Goal: Task Accomplishment & Management: Use online tool/utility

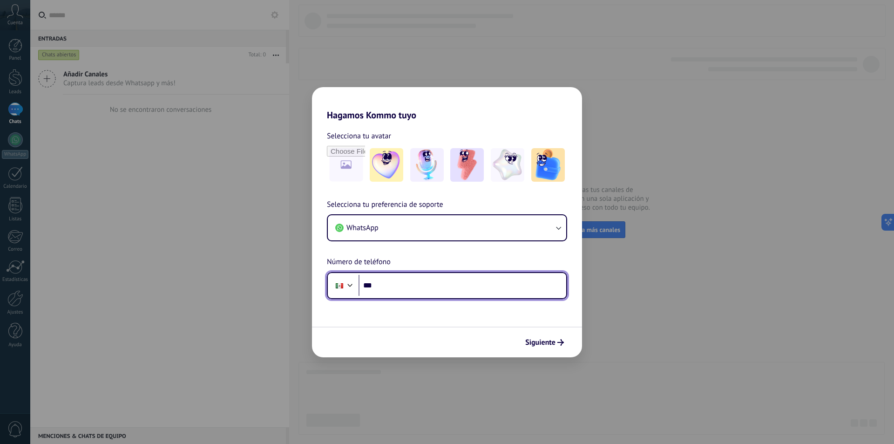
click at [407, 290] on input "***" at bounding box center [462, 285] width 208 height 21
type input "**********"
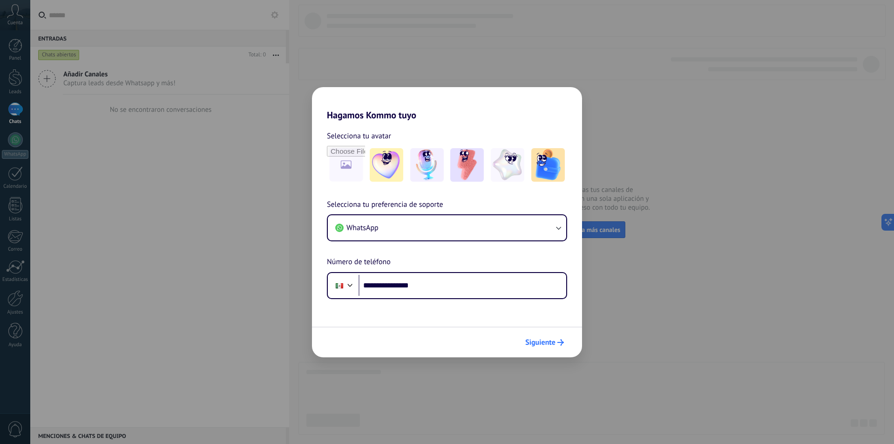
click at [550, 344] on span "Siguiente" at bounding box center [540, 342] width 30 height 7
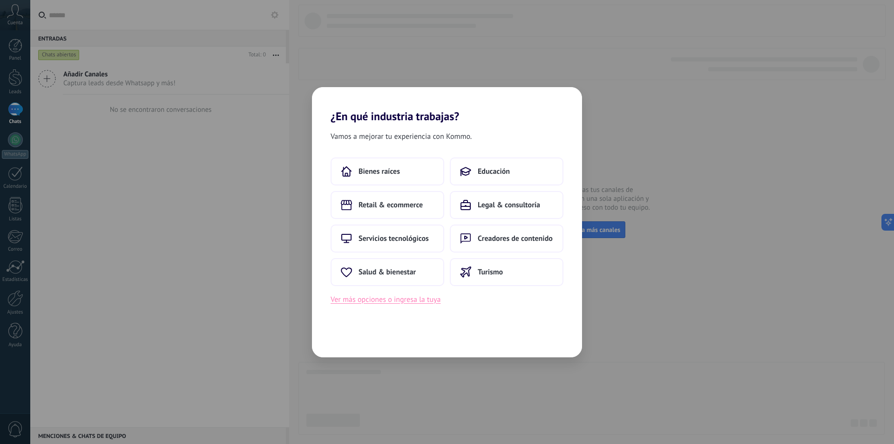
click at [390, 300] on button "Ver más opciones o ingresa la tuya" at bounding box center [385, 299] width 110 height 12
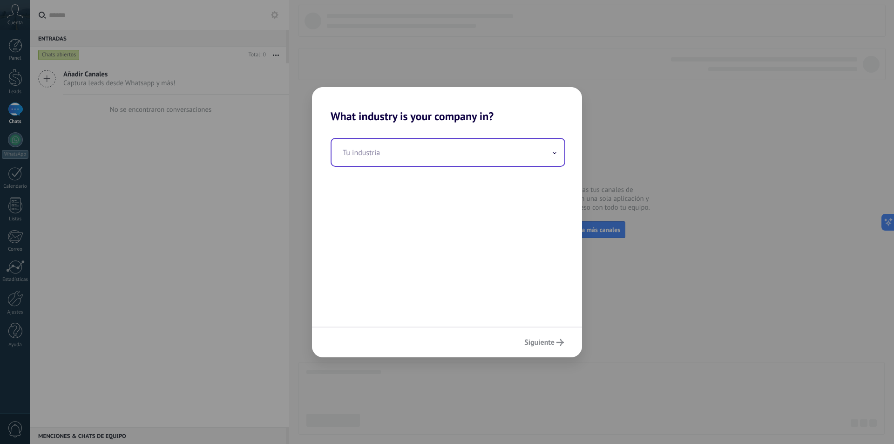
click at [382, 164] on input "text" at bounding box center [447, 152] width 233 height 27
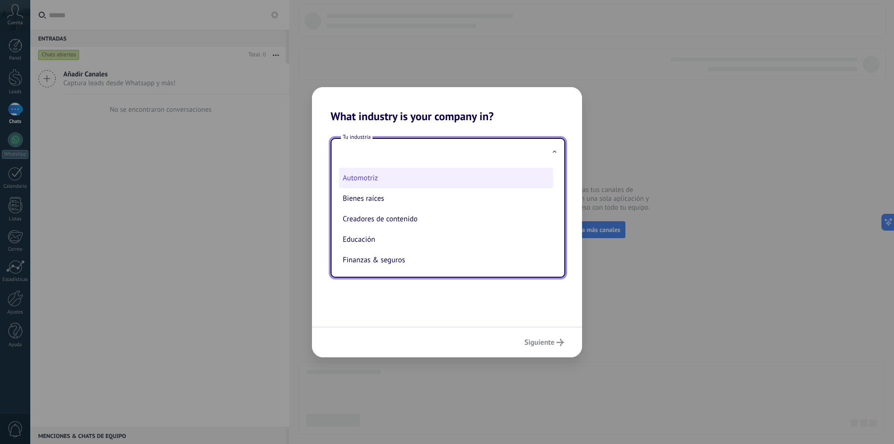
click at [363, 176] on li "Automotriz" at bounding box center [446, 178] width 214 height 20
type input "**********"
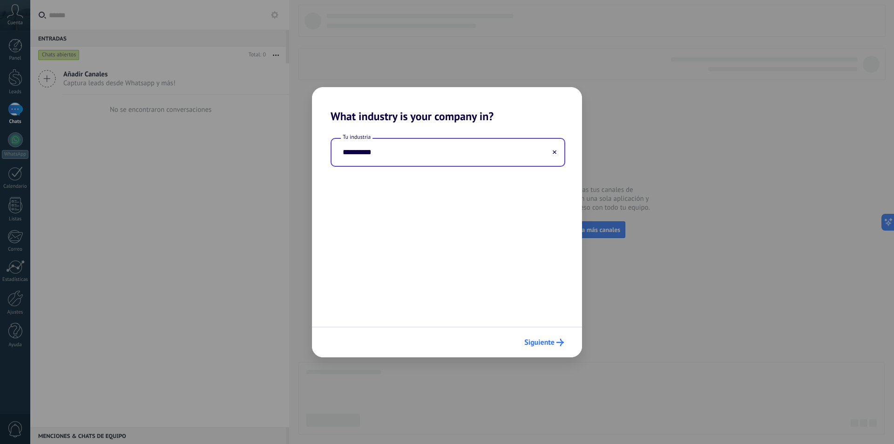
click at [553, 342] on span "Siguiente" at bounding box center [539, 342] width 30 height 7
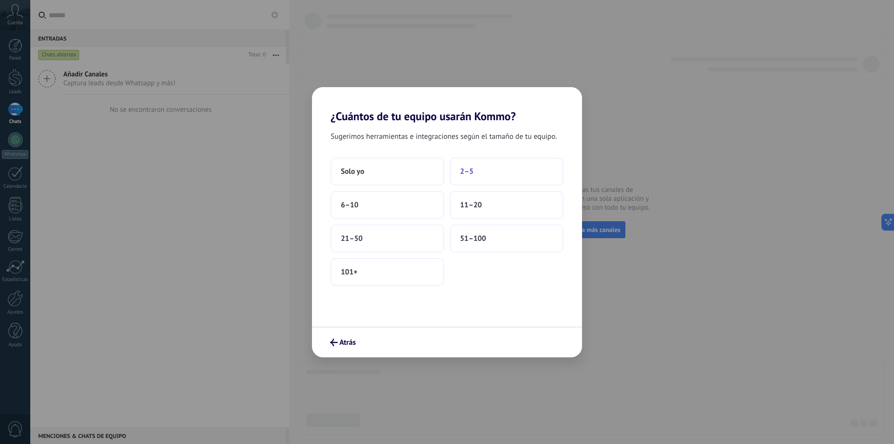
click at [471, 174] on span "2–5" at bounding box center [466, 171] width 13 height 9
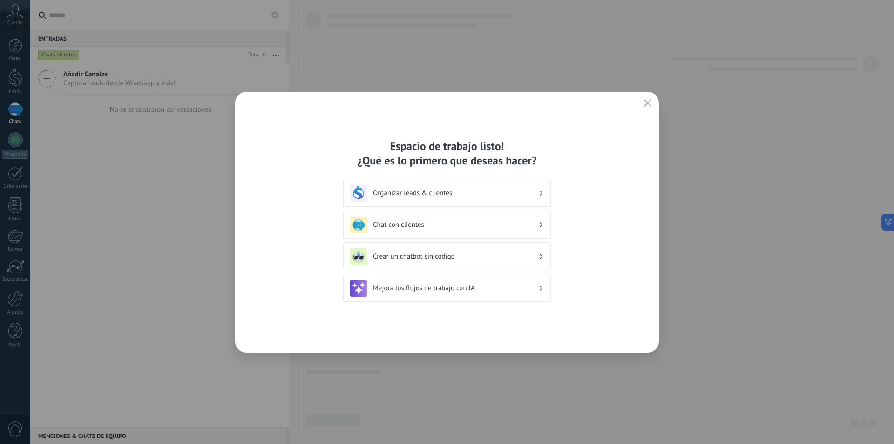
click at [494, 189] on h3 "Organizar leads & clientes" at bounding box center [455, 193] width 165 height 9
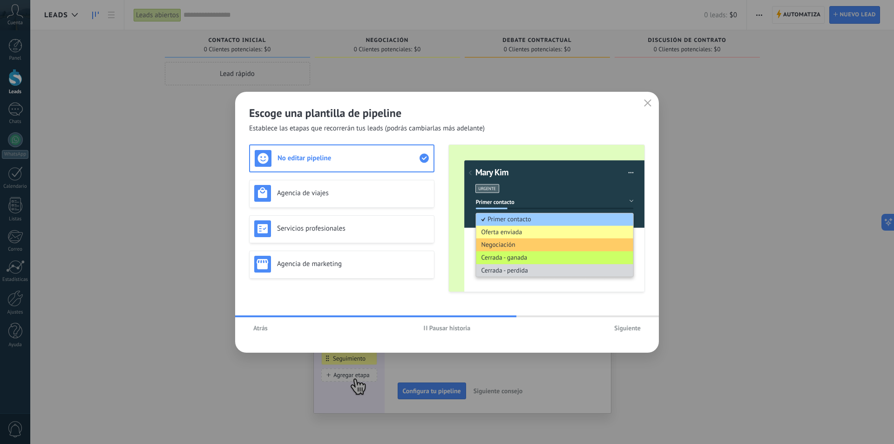
click at [628, 328] on span "Siguiente" at bounding box center [627, 327] width 27 height 7
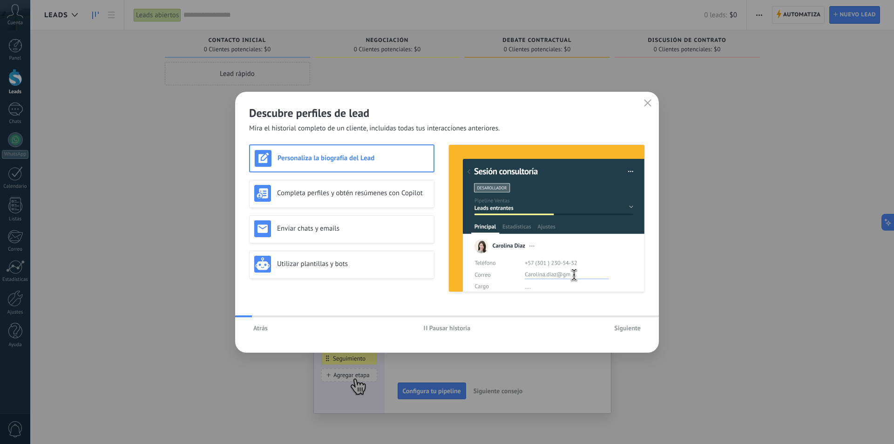
click at [628, 328] on span "Siguiente" at bounding box center [627, 327] width 27 height 7
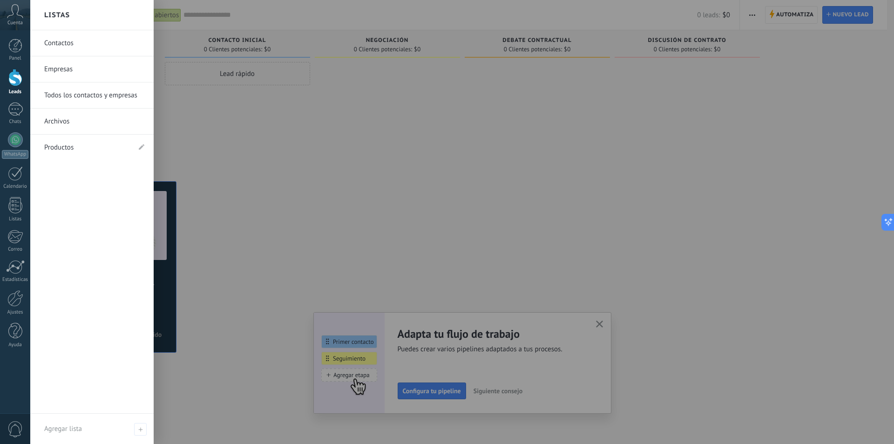
click at [330, 149] on div at bounding box center [477, 222] width 894 height 444
click at [432, 228] on div at bounding box center [477, 222] width 894 height 444
click at [18, 13] on icon at bounding box center [15, 11] width 16 height 14
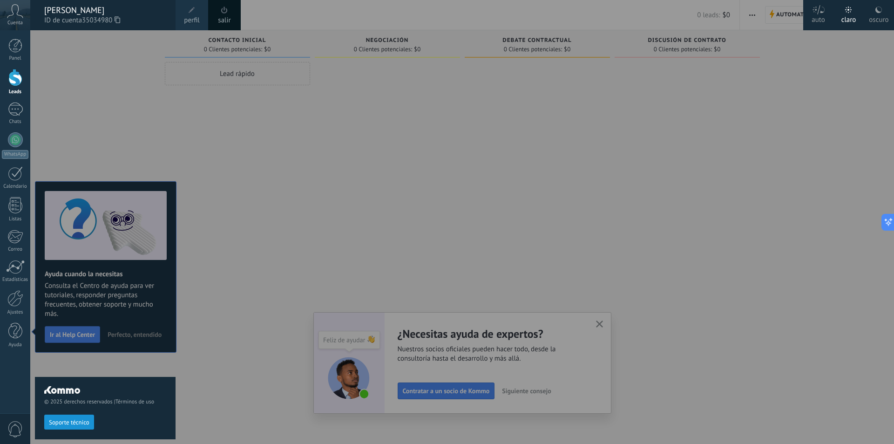
click at [317, 237] on div at bounding box center [477, 222] width 894 height 444
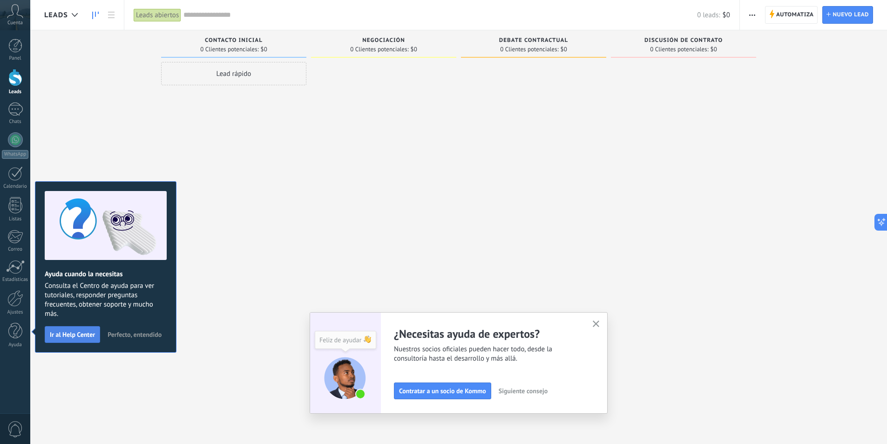
click at [70, 328] on button "Ir al Help Center" at bounding box center [72, 334] width 55 height 17
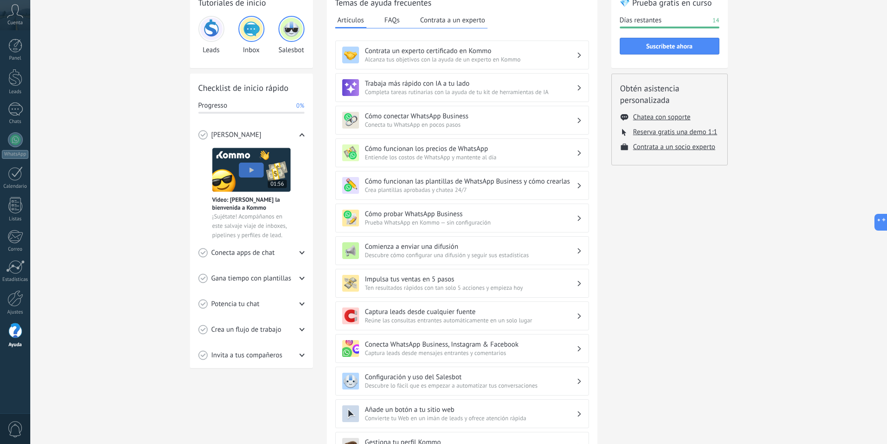
scroll to position [39, 0]
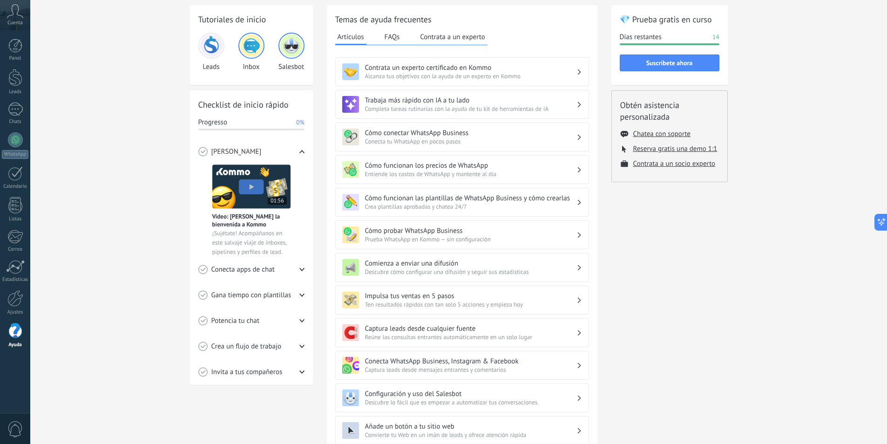
click at [475, 364] on h3 "Conecta WhatsApp Business, Instagram & Facebook" at bounding box center [470, 361] width 211 height 9
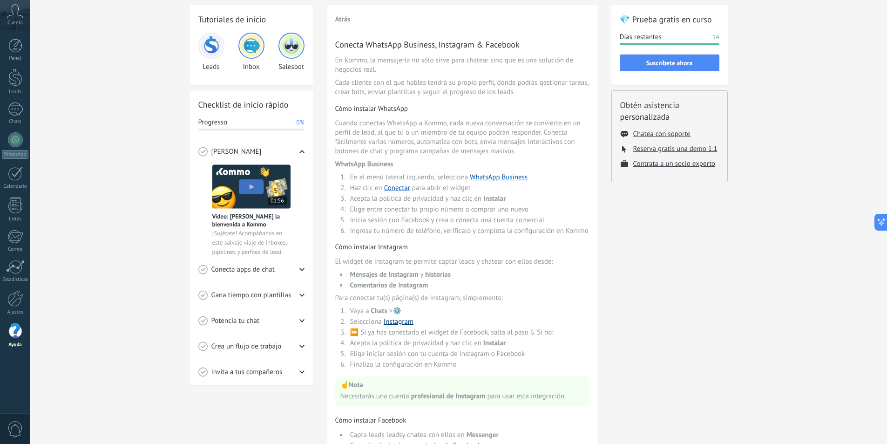
click at [388, 318] on link "Instagram" at bounding box center [399, 321] width 30 height 9
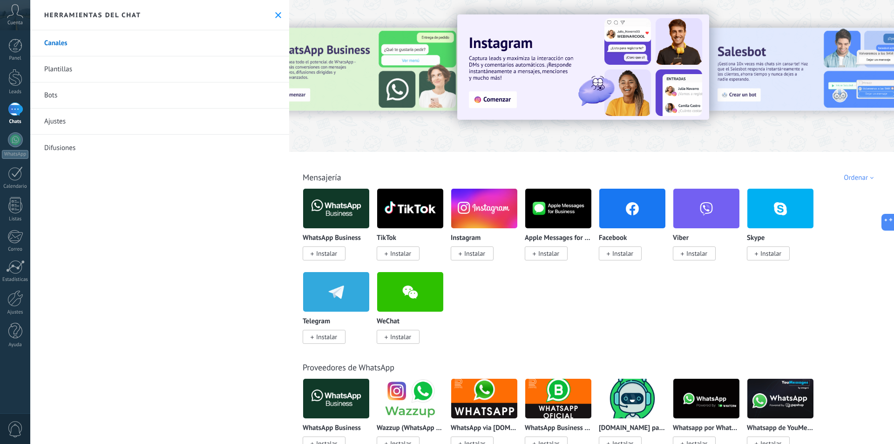
click at [70, 44] on link "Canales" at bounding box center [159, 43] width 259 height 26
click at [465, 257] on span "Instalar" at bounding box center [474, 253] width 21 height 8
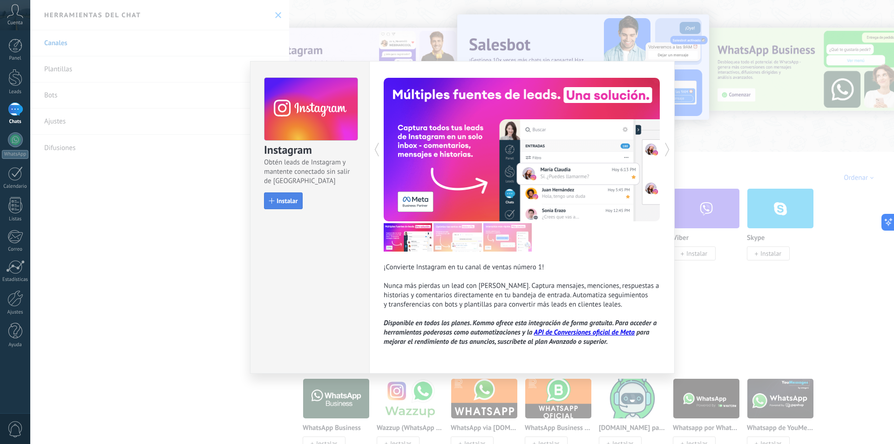
click at [276, 199] on span "Instalar" at bounding box center [286, 200] width 21 height 7
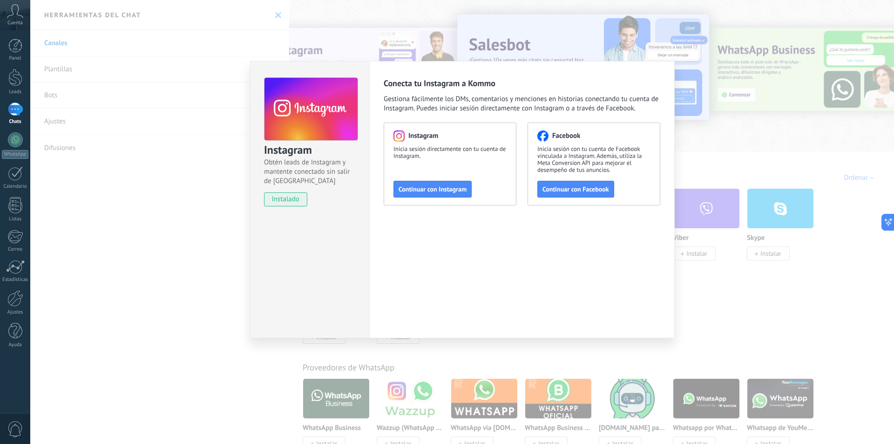
click at [135, 106] on div "Instagram Obtén leads de Instagram y mantente conectado sin salir de Kommo inst…" at bounding box center [461, 222] width 863 height 444
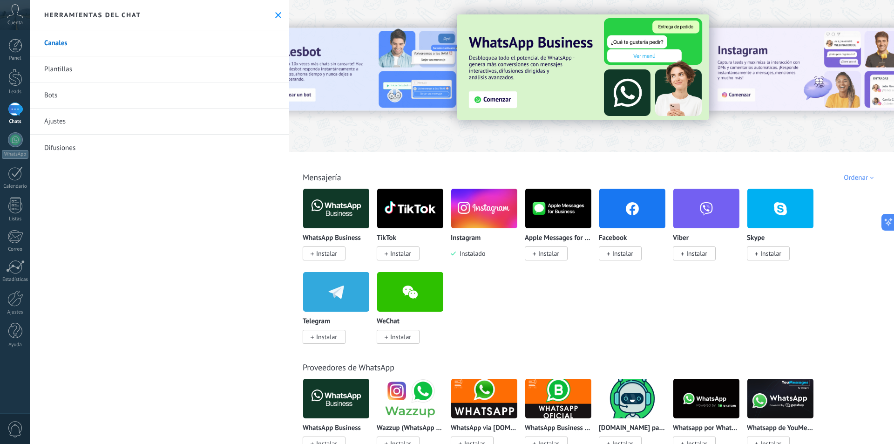
click at [324, 251] on span "Instalar" at bounding box center [326, 253] width 21 height 8
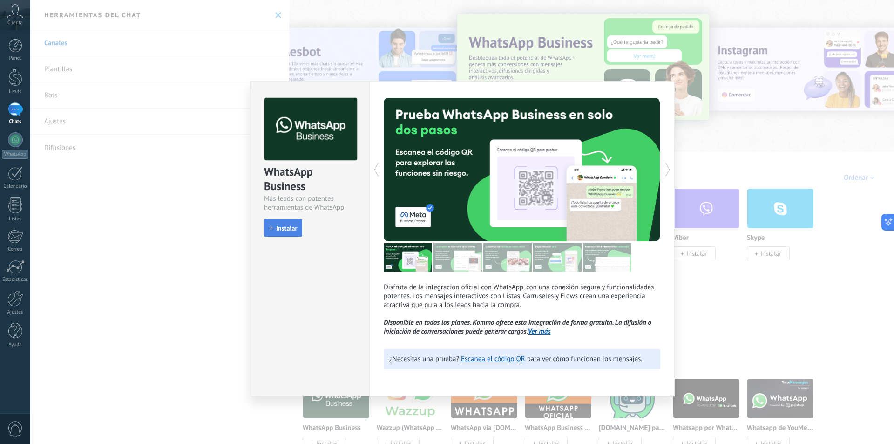
click at [286, 228] on span "Instalar" at bounding box center [286, 228] width 21 height 7
click at [174, 236] on div "WhatsApp Business Más leads con potentes herramientas de WhatsApp install Insta…" at bounding box center [461, 222] width 863 height 444
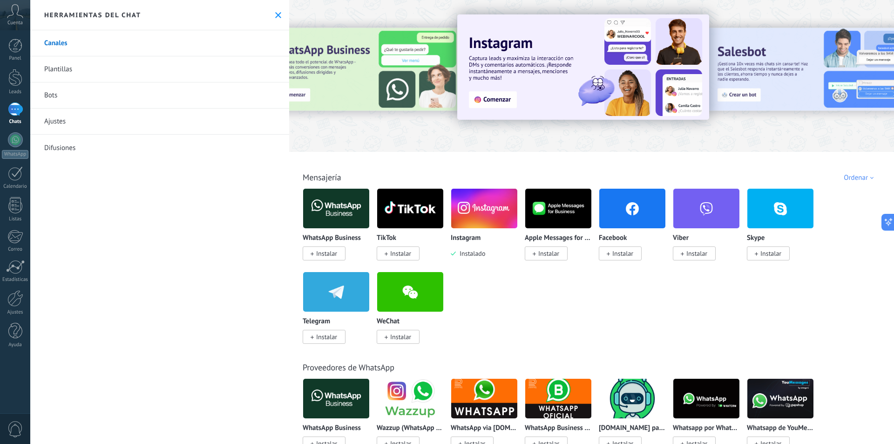
click at [611, 250] on span "Instalar" at bounding box center [620, 253] width 43 height 14
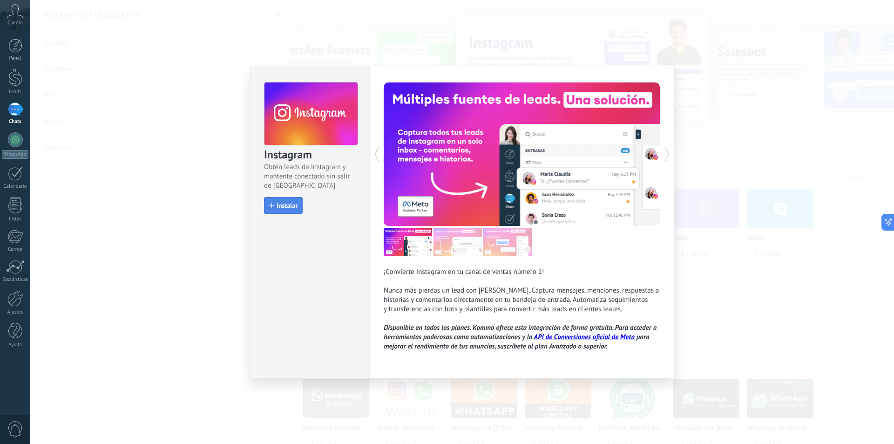
click at [299, 206] on button "Instalar" at bounding box center [283, 205] width 39 height 17
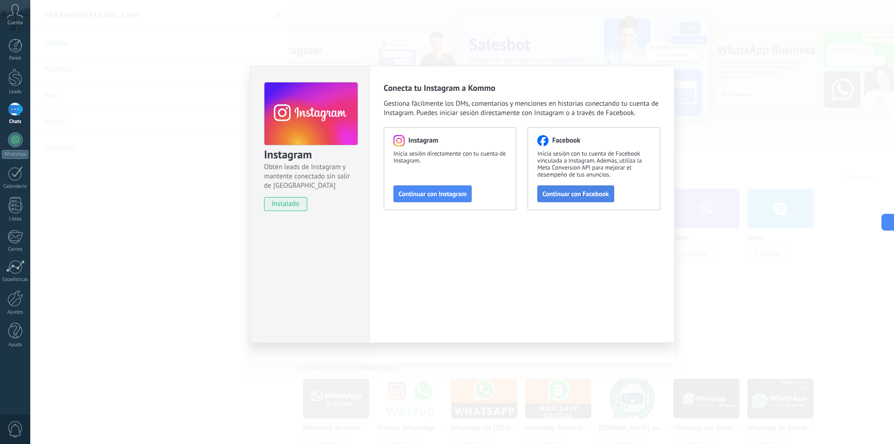
click at [596, 194] on span "Continuar con Facebook" at bounding box center [575, 193] width 67 height 7
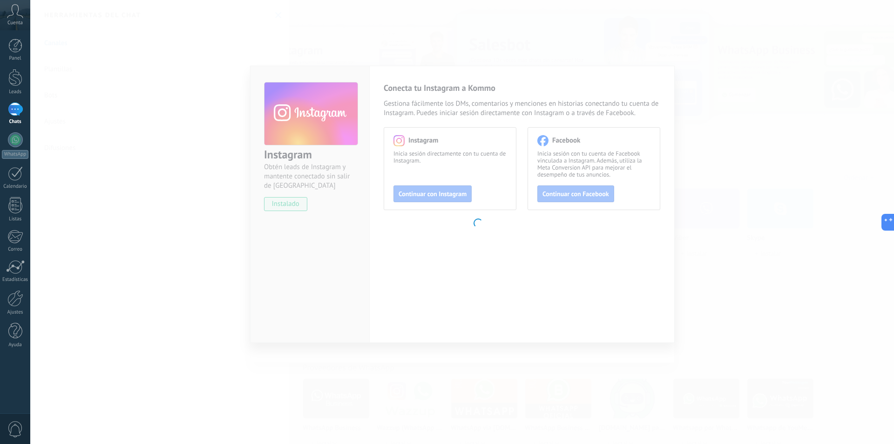
click at [208, 151] on body ".abccls-1,.abccls-2{fill-rule:evenodd}.abccls-2{fill:#fff} .abfcls-1{fill:none}…" at bounding box center [447, 222] width 894 height 444
click at [10, 17] on icon at bounding box center [15, 11] width 16 height 14
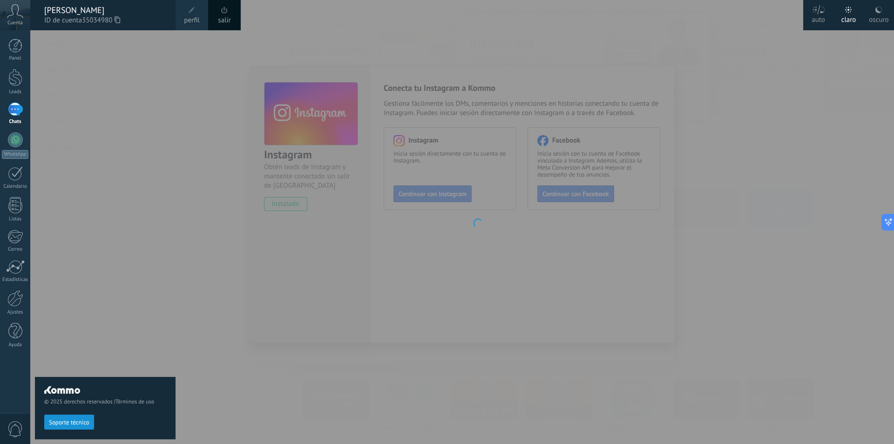
click at [48, 17] on span "ID de cuenta 35034980" at bounding box center [105, 20] width 122 height 10
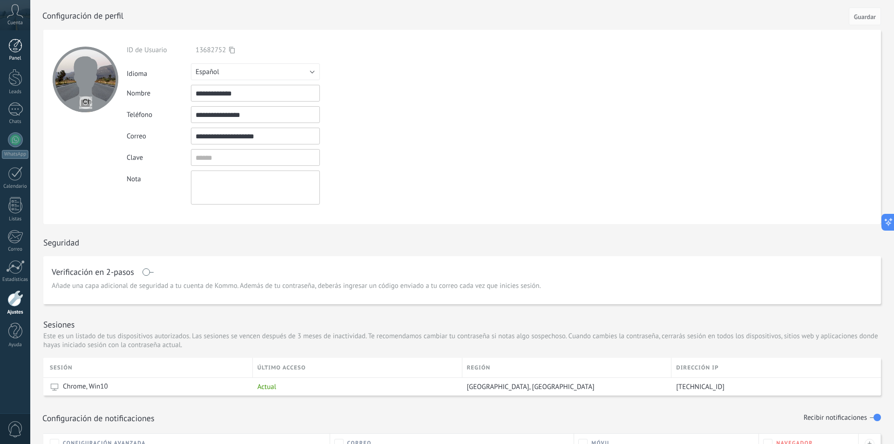
click at [13, 44] on div at bounding box center [15, 46] width 14 height 14
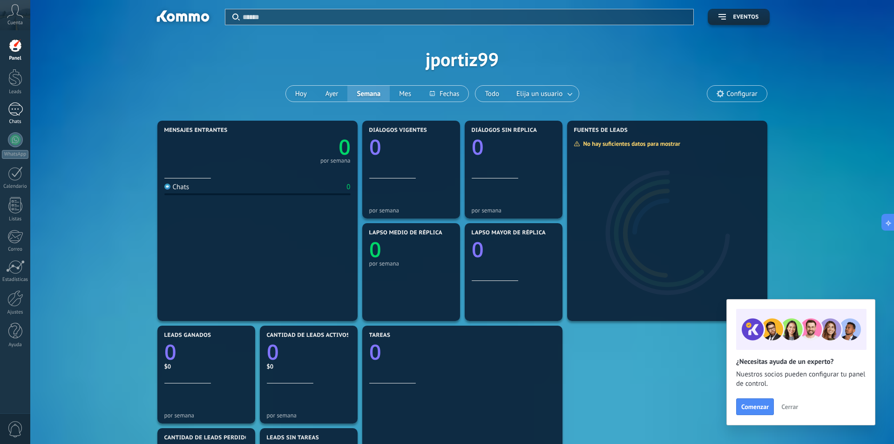
click at [13, 112] on div at bounding box center [15, 108] width 15 height 13
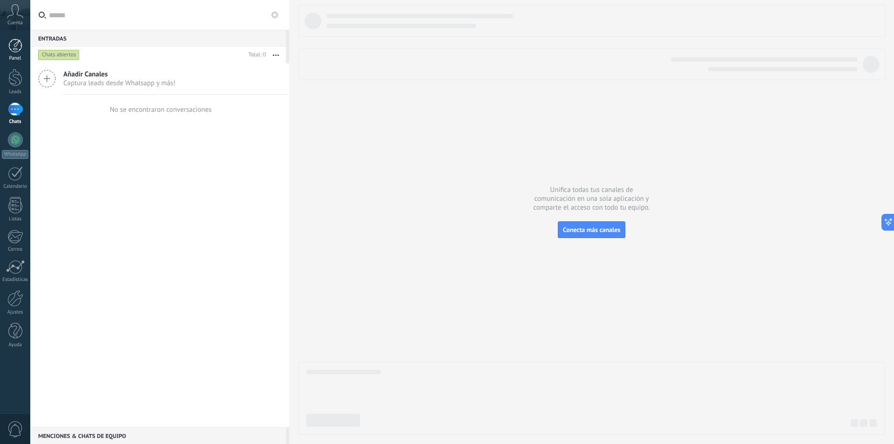
click at [15, 52] on div at bounding box center [15, 46] width 14 height 14
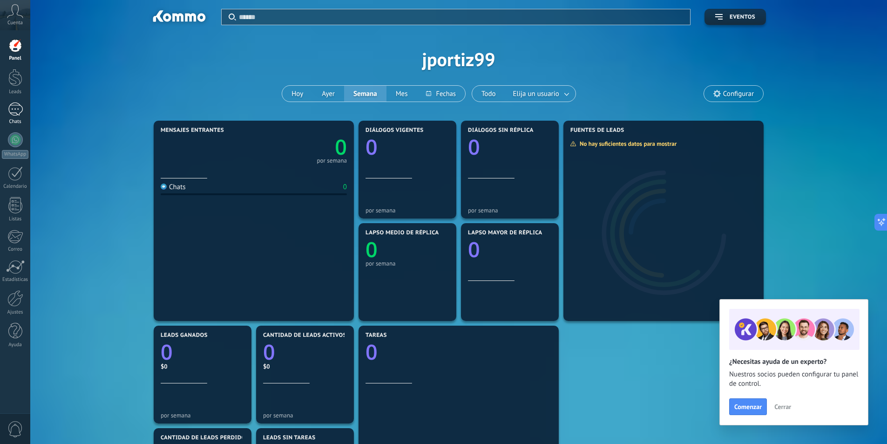
click at [16, 114] on div at bounding box center [15, 108] width 15 height 13
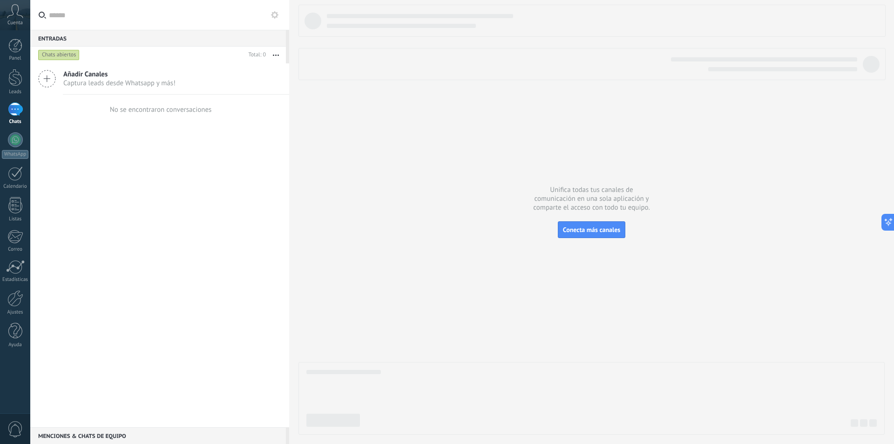
click at [48, 79] on use at bounding box center [47, 78] width 17 height 17
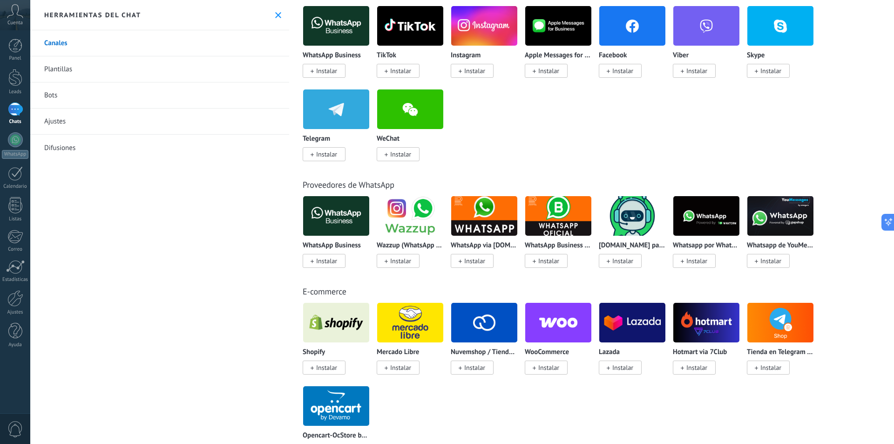
scroll to position [186, 0]
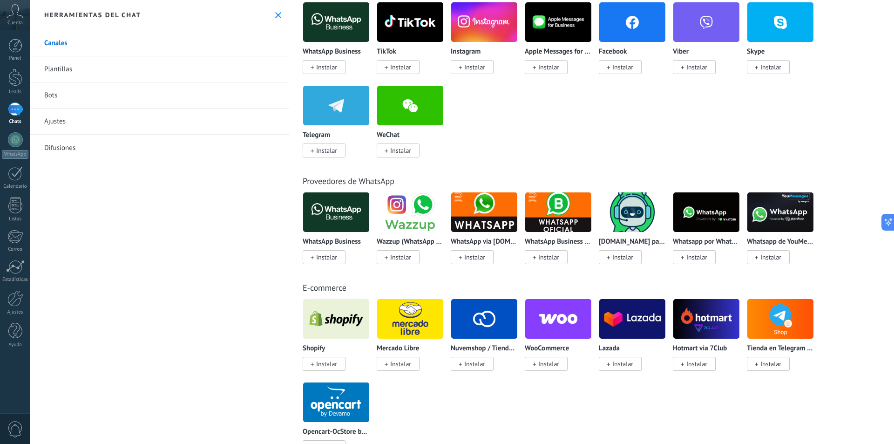
click at [407, 361] on span "Instalar" at bounding box center [400, 363] width 21 height 8
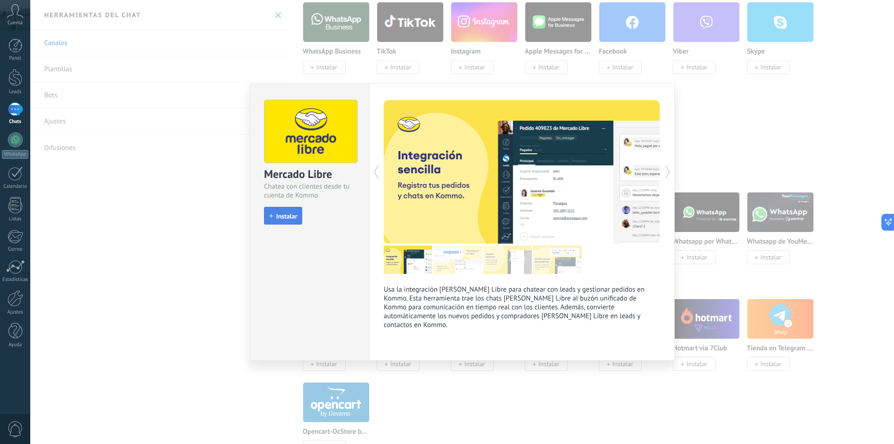
click at [297, 211] on button "Instalar" at bounding box center [283, 216] width 38 height 18
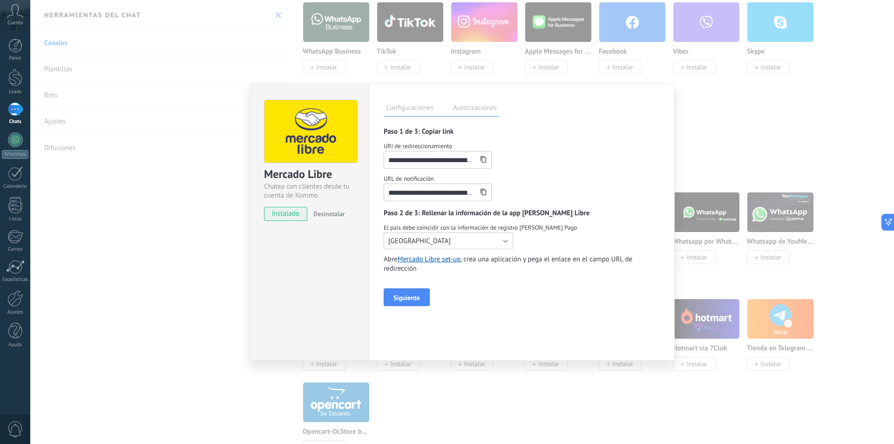
click at [433, 243] on button "[GEOGRAPHIC_DATA]" at bounding box center [448, 240] width 129 height 17
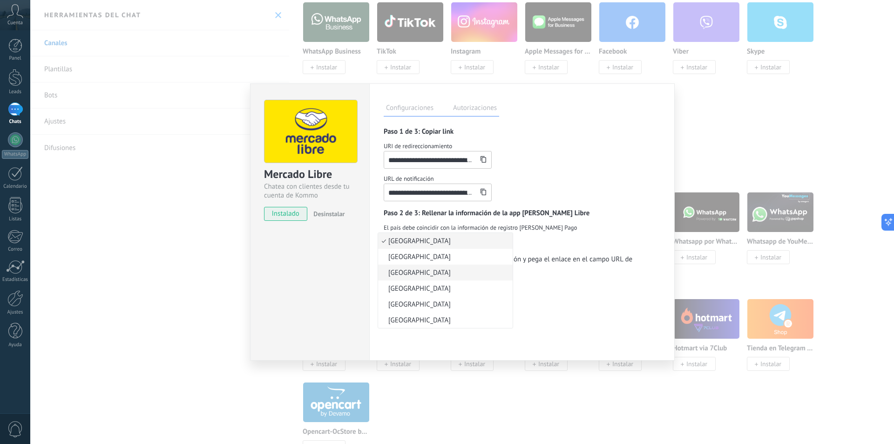
click at [420, 272] on span "[GEOGRAPHIC_DATA]" at bounding box center [444, 272] width 132 height 9
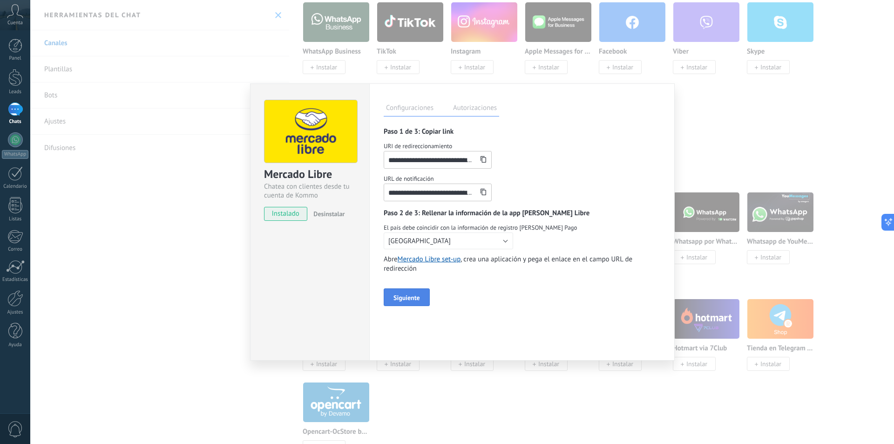
click at [421, 295] on button "Siguiente" at bounding box center [407, 297] width 46 height 18
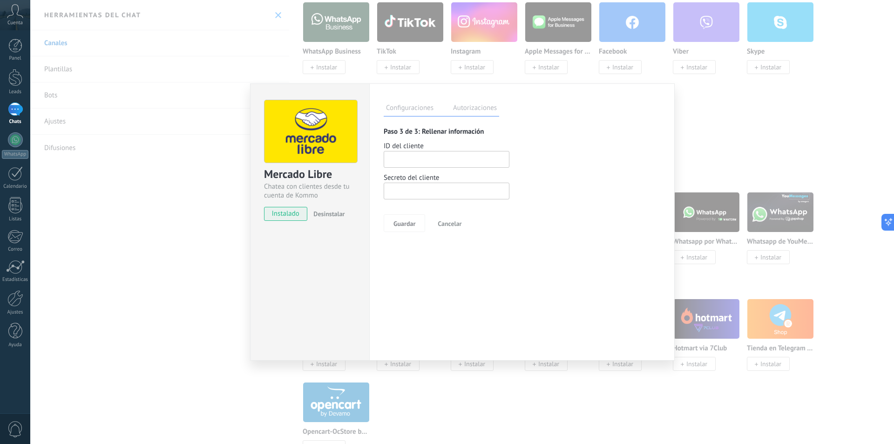
click at [131, 123] on div "Mercado Libre Chatea con clientes desde tu cuenta de Kommo instalado Desinstala…" at bounding box center [461, 222] width 863 height 444
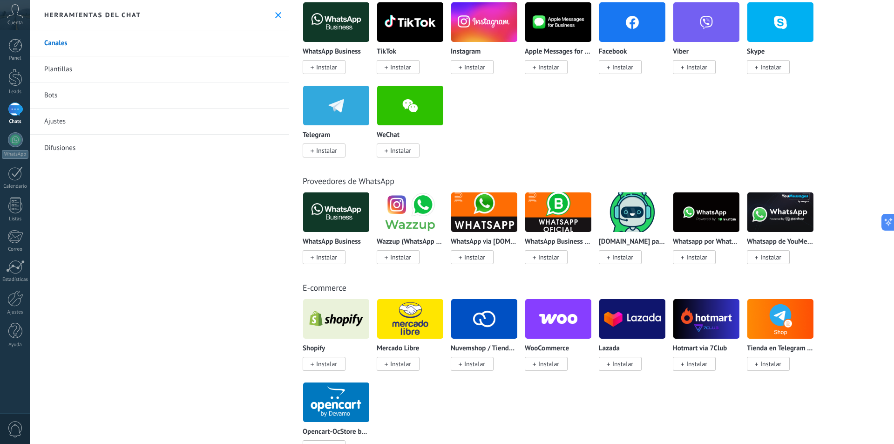
click at [408, 366] on span "Instalar" at bounding box center [400, 363] width 21 height 8
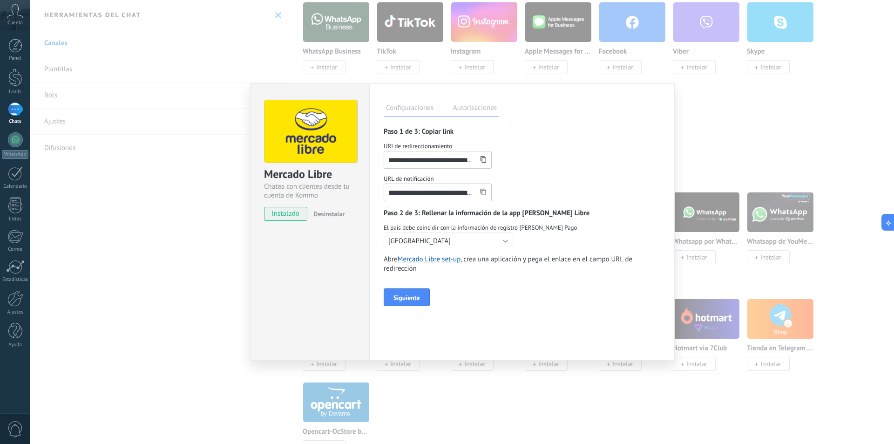
click at [271, 215] on span "instalado" at bounding box center [285, 214] width 42 height 14
drag, startPoint x: 235, startPoint y: 178, endPoint x: 322, endPoint y: 141, distance: 94.4
click at [235, 177] on div "**********" at bounding box center [461, 222] width 863 height 444
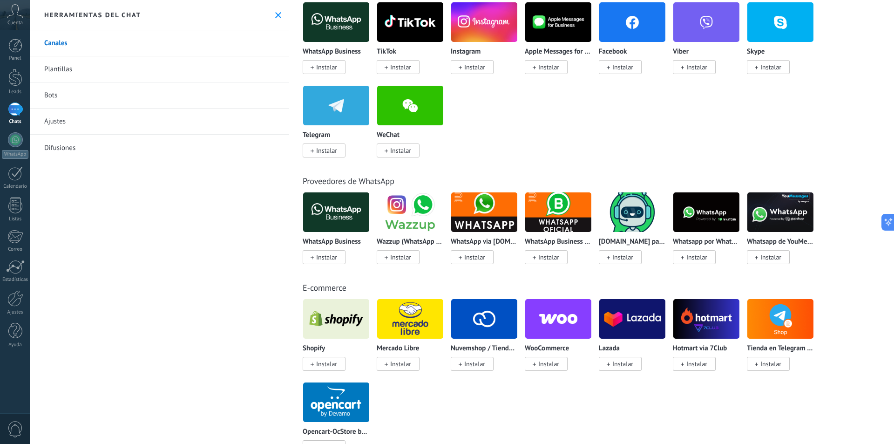
click at [464, 67] on span "Instalar" at bounding box center [472, 67] width 43 height 14
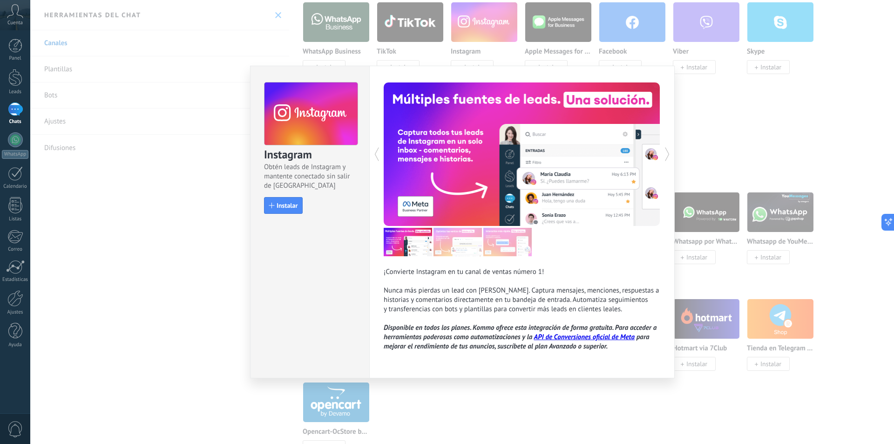
click at [710, 124] on div "Instagram Obtén leads de Instagram y mantente conectado sin salir de Kommo Inst…" at bounding box center [461, 222] width 863 height 444
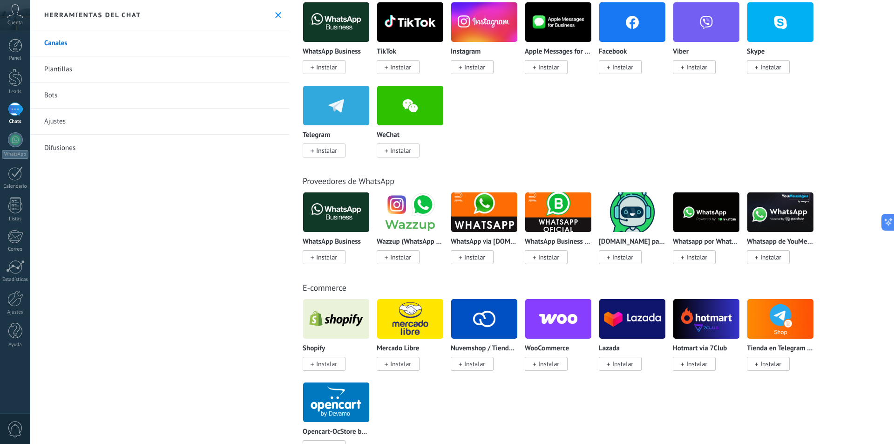
click at [618, 67] on span "Instalar" at bounding box center [622, 67] width 21 height 8
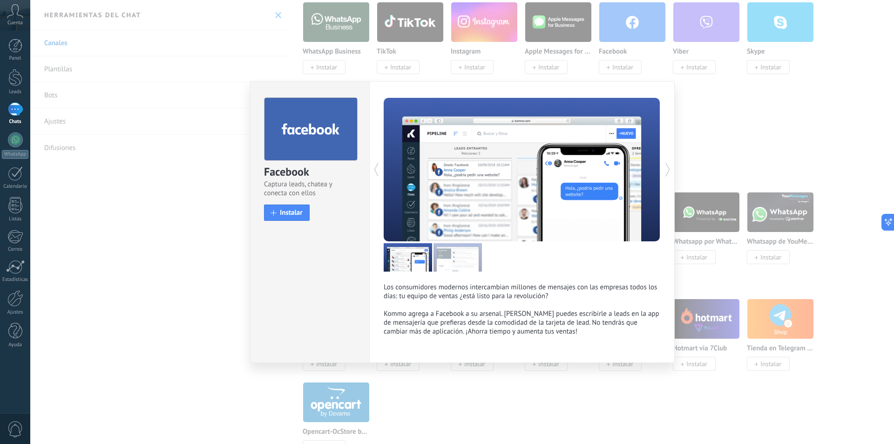
click at [759, 117] on div "Facebook Captura leads, chatea y conecta con ellos install Instalar Los consumi…" at bounding box center [461, 222] width 863 height 444
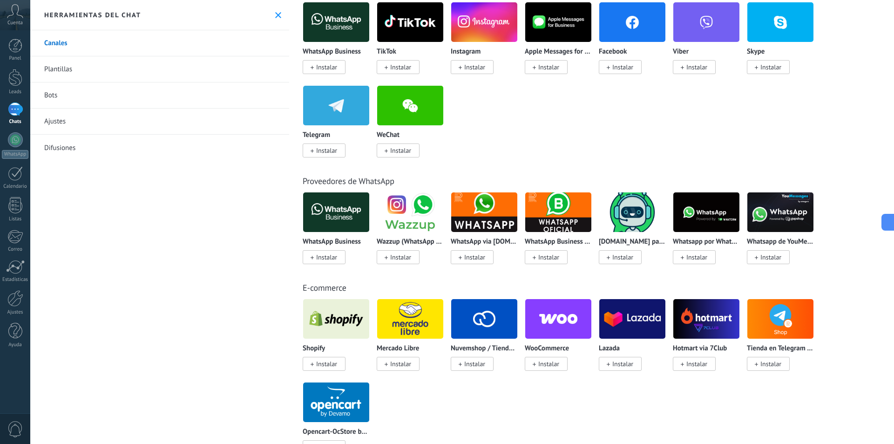
click at [477, 62] on span "Instalar" at bounding box center [472, 67] width 43 height 14
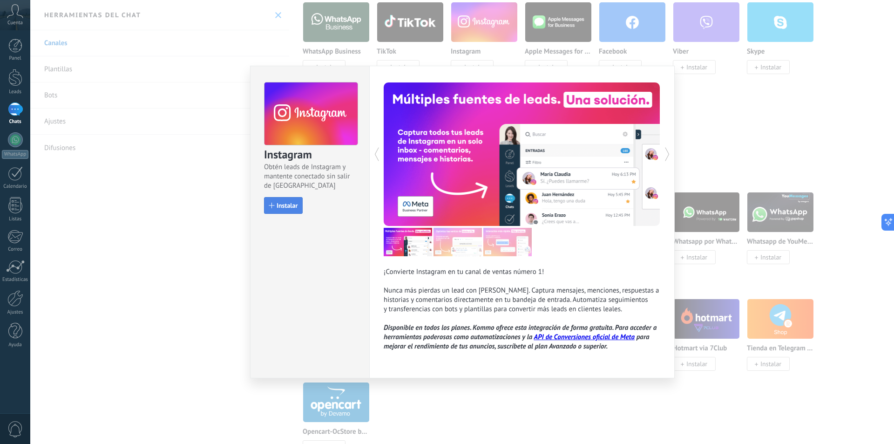
click at [276, 209] on button "Instalar" at bounding box center [283, 205] width 39 height 17
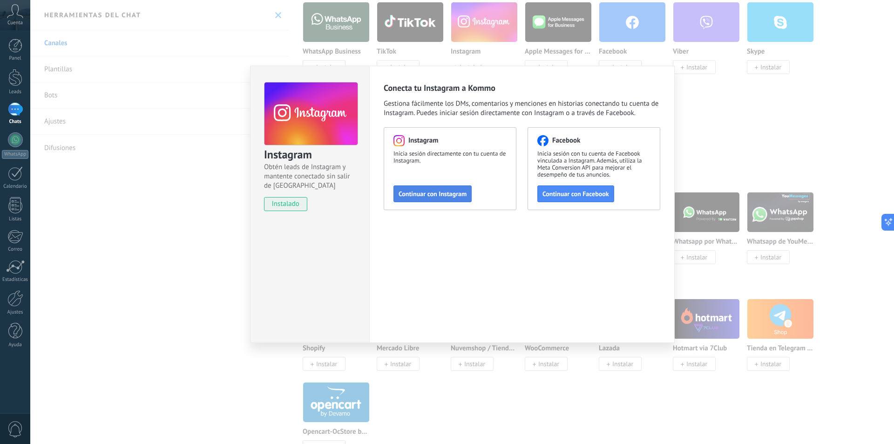
click at [419, 189] on button "Continuar con Instagram" at bounding box center [432, 193] width 78 height 17
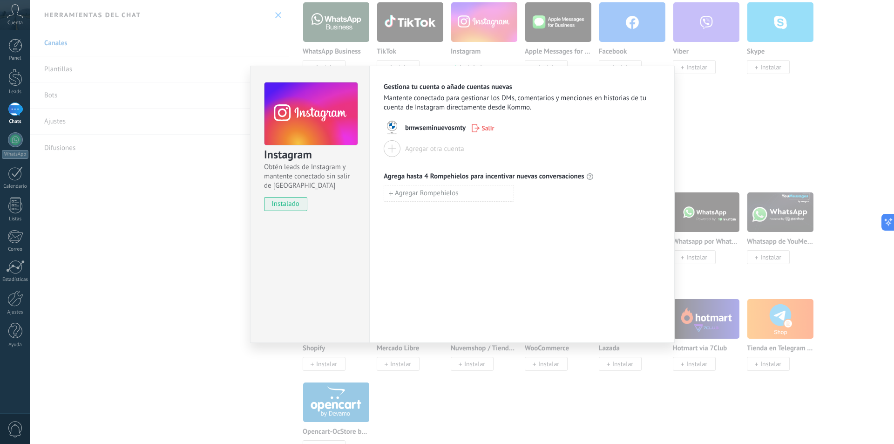
click at [289, 206] on span "instalado" at bounding box center [285, 204] width 42 height 14
click at [189, 228] on div "Instagram Obtén leads de Instagram y mantente conectado sin salir de Kommo inst…" at bounding box center [461, 222] width 863 height 444
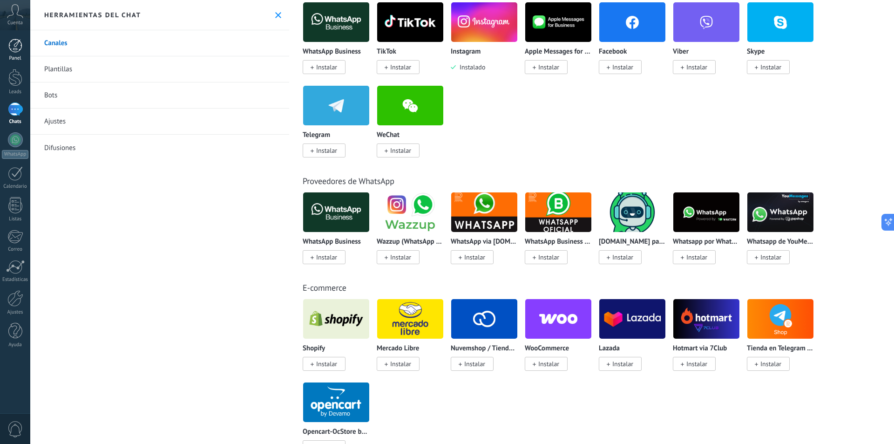
click at [17, 41] on div at bounding box center [15, 46] width 14 height 14
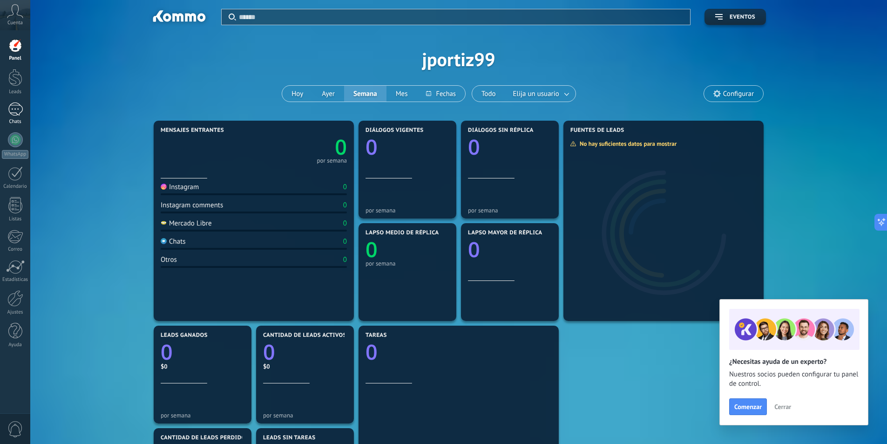
click at [13, 108] on div at bounding box center [15, 108] width 15 height 13
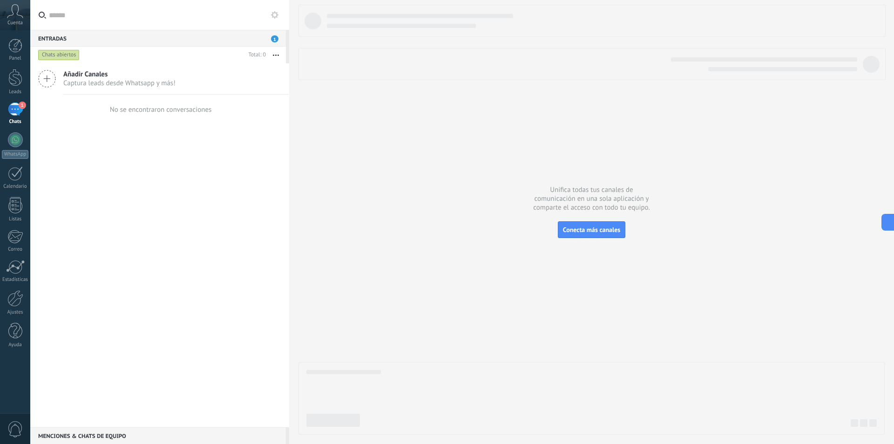
click at [56, 56] on div "Chats abiertos" at bounding box center [58, 54] width 41 height 11
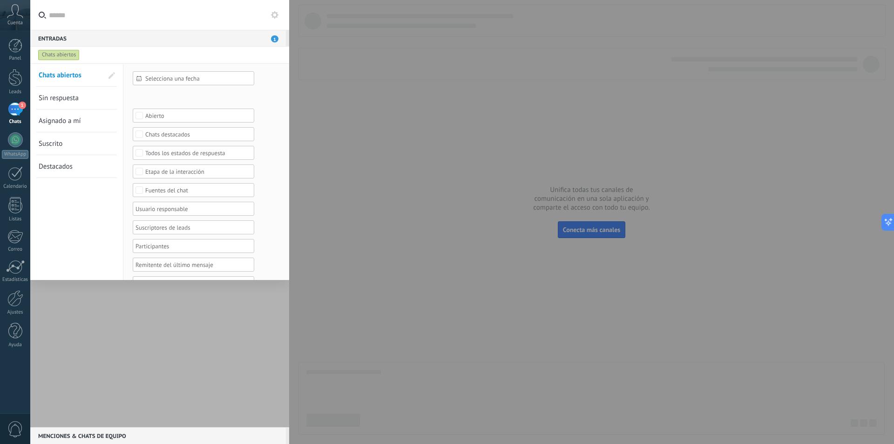
click at [56, 56] on div "Chats abiertos" at bounding box center [58, 54] width 41 height 11
click at [103, 11] on input "text" at bounding box center [165, 15] width 233 height 30
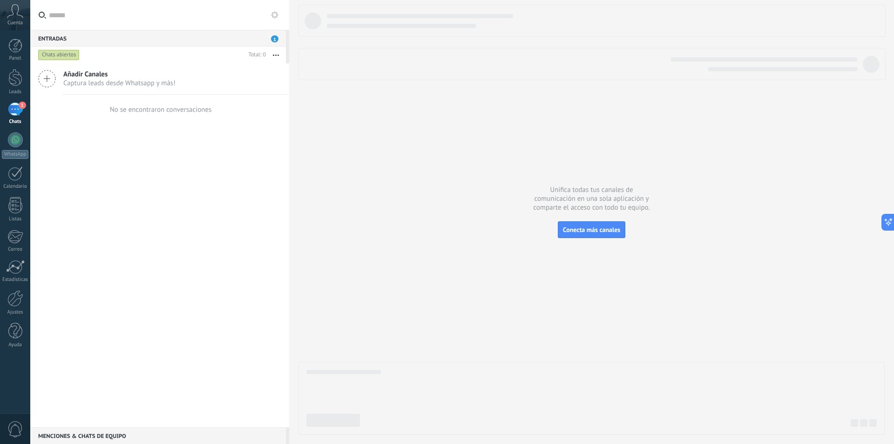
click at [279, 40] on div "Entradas 1" at bounding box center [158, 38] width 256 height 17
click at [274, 37] on span "1" at bounding box center [274, 38] width 7 height 7
click at [17, 207] on div at bounding box center [15, 205] width 14 height 16
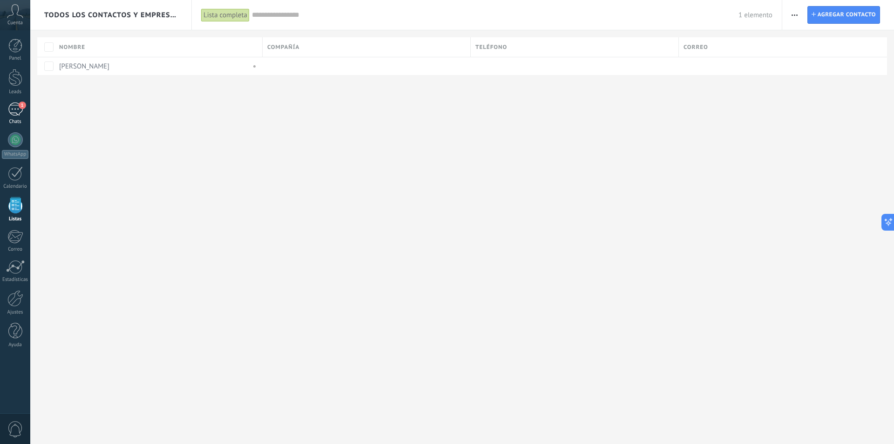
click at [13, 113] on div "1" at bounding box center [15, 108] width 15 height 13
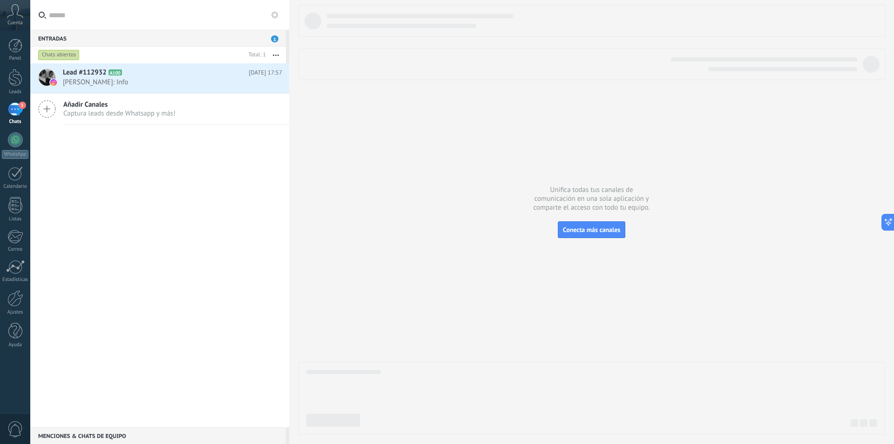
click at [13, 11] on icon at bounding box center [15, 11] width 16 height 14
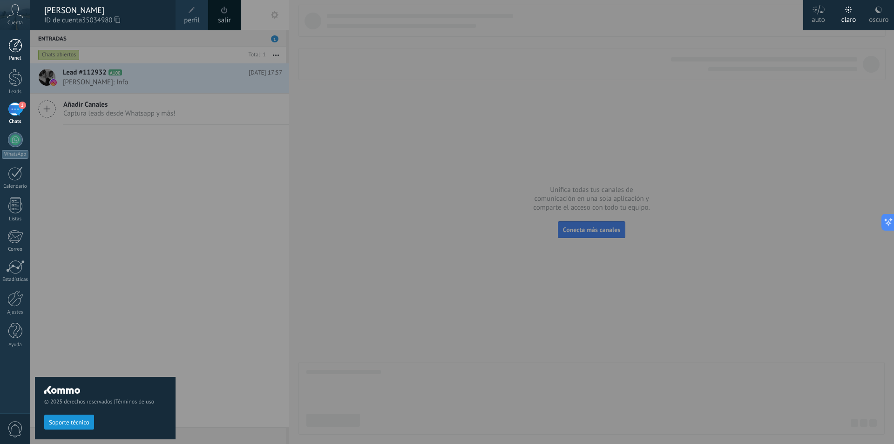
click at [21, 46] on div at bounding box center [15, 46] width 14 height 14
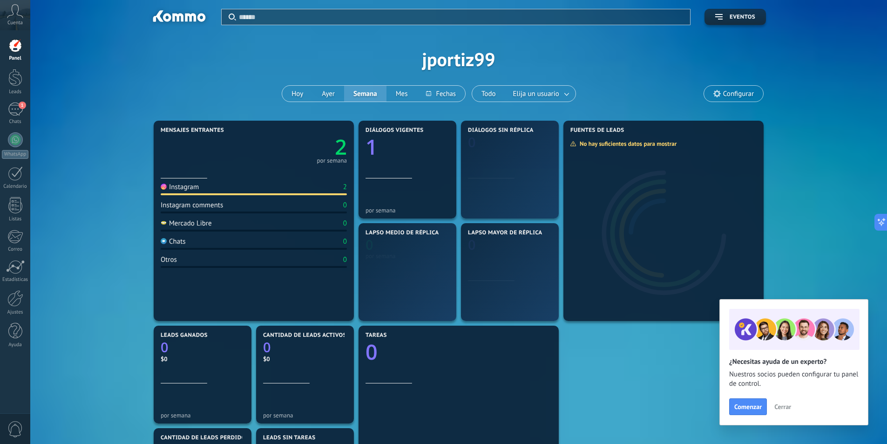
click at [20, 44] on div at bounding box center [15, 46] width 14 height 14
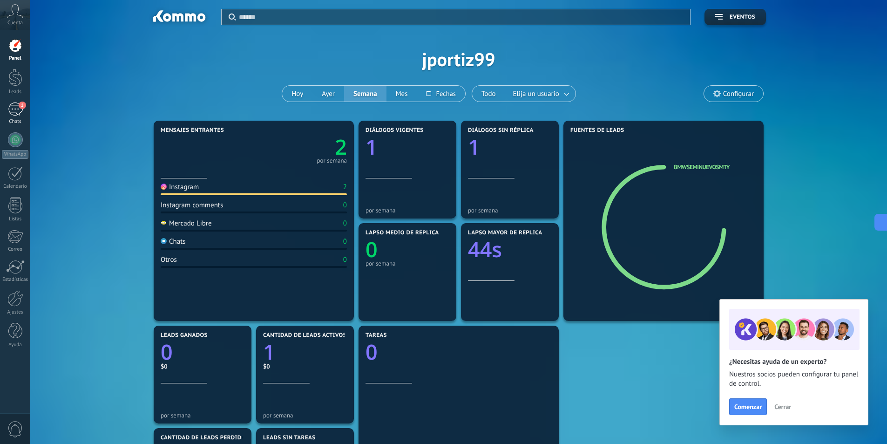
click at [16, 107] on div "1" at bounding box center [15, 108] width 15 height 13
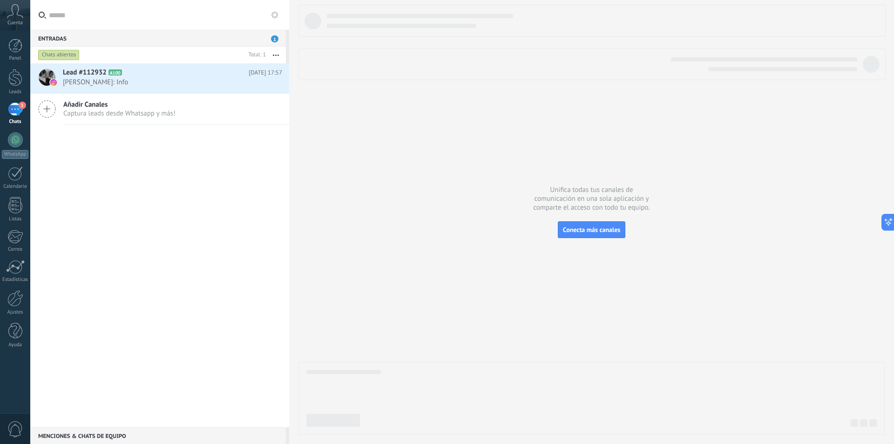
click at [45, 107] on icon at bounding box center [47, 109] width 18 height 18
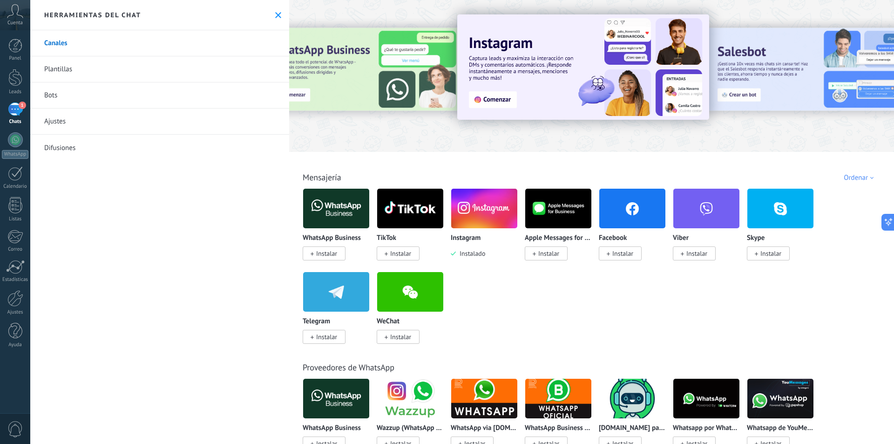
click at [629, 255] on span "Instalar" at bounding box center [622, 253] width 21 height 8
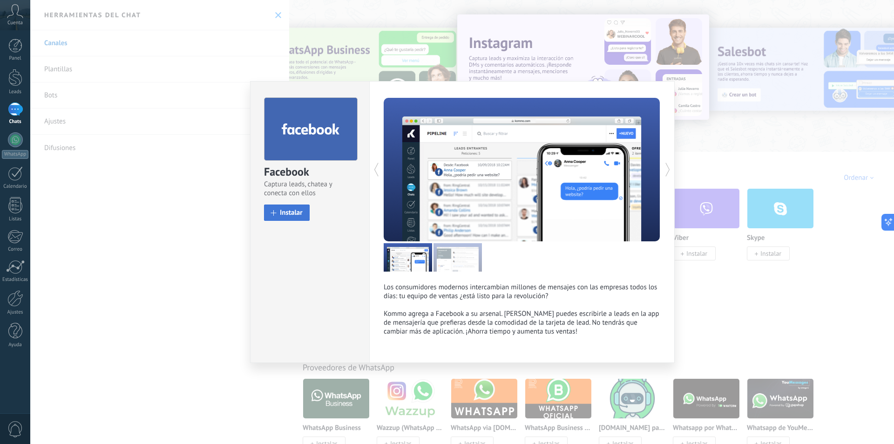
click at [289, 210] on span "Instalar" at bounding box center [291, 212] width 23 height 7
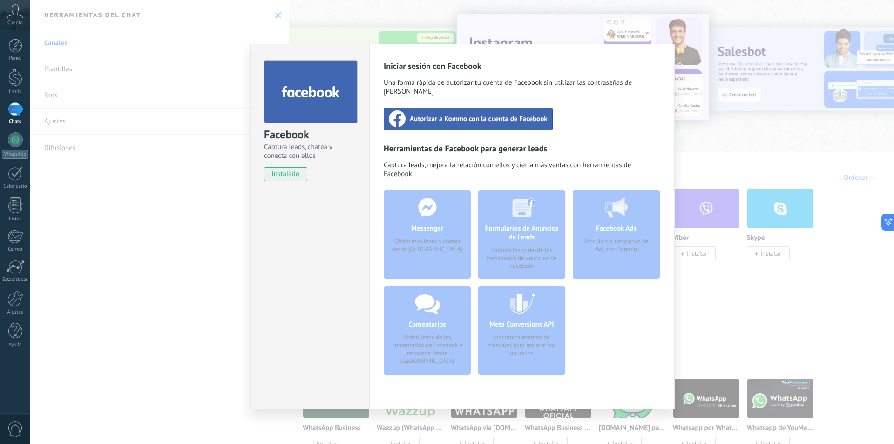
click at [429, 114] on span "Autorizar a Kommo con la cuenta de Facebook" at bounding box center [479, 118] width 138 height 9
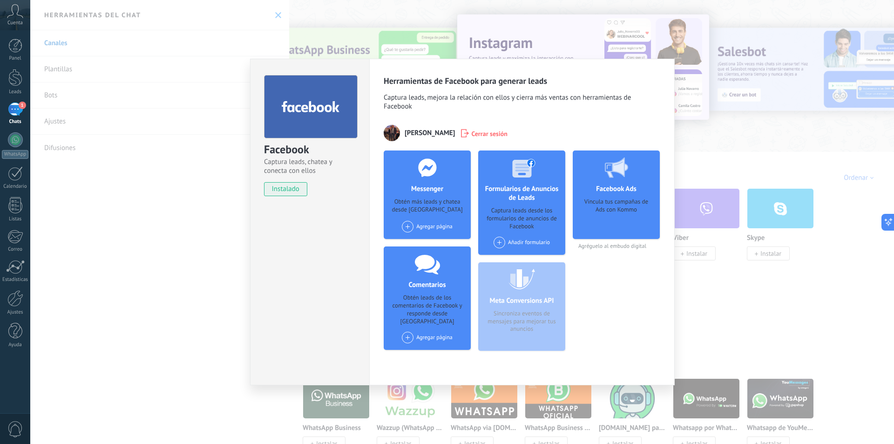
click at [200, 188] on div "Facebook Captura leads, chatea y conecta con ellos instalado Desinstalar Herram…" at bounding box center [461, 222] width 863 height 444
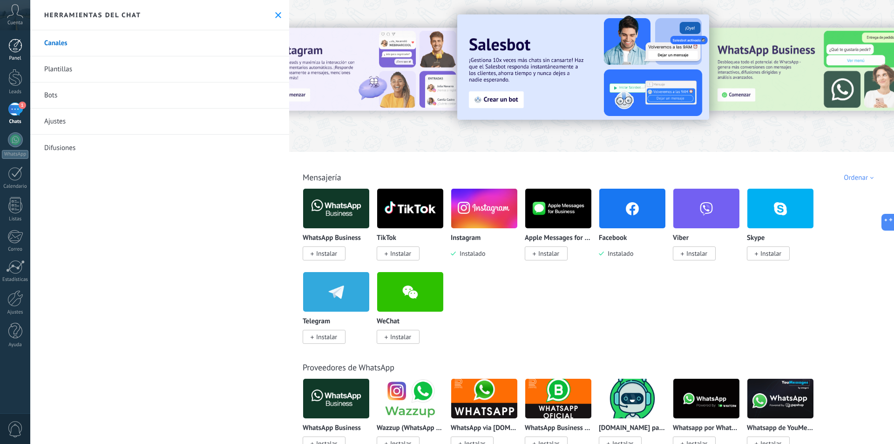
click at [16, 43] on div at bounding box center [15, 46] width 14 height 14
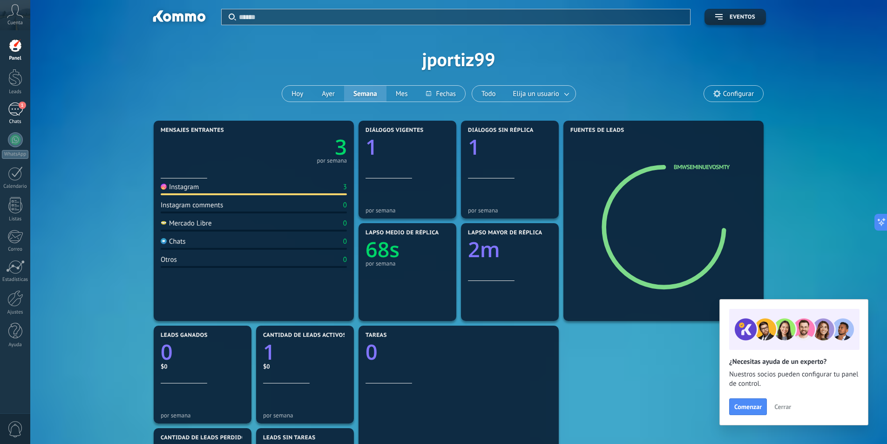
click at [12, 108] on div "1" at bounding box center [15, 108] width 15 height 13
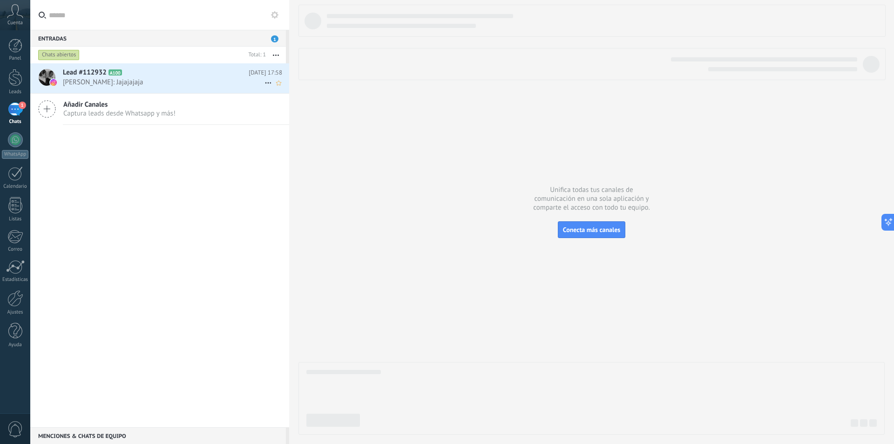
click at [85, 80] on span "[PERSON_NAME]: Jajajajaja" at bounding box center [164, 82] width 202 height 9
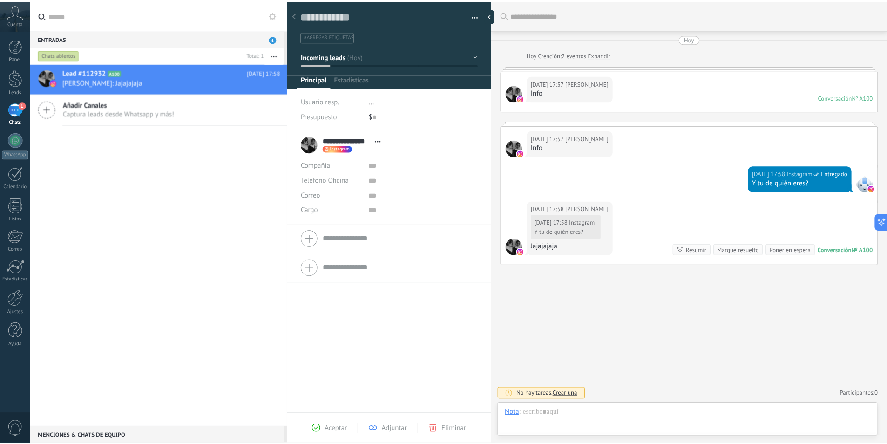
scroll to position [14, 0]
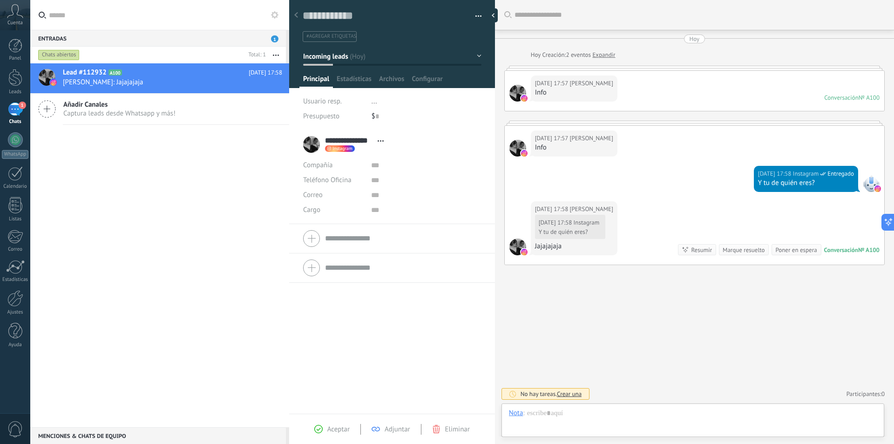
click at [87, 105] on span "Añadir Canales" at bounding box center [119, 104] width 112 height 9
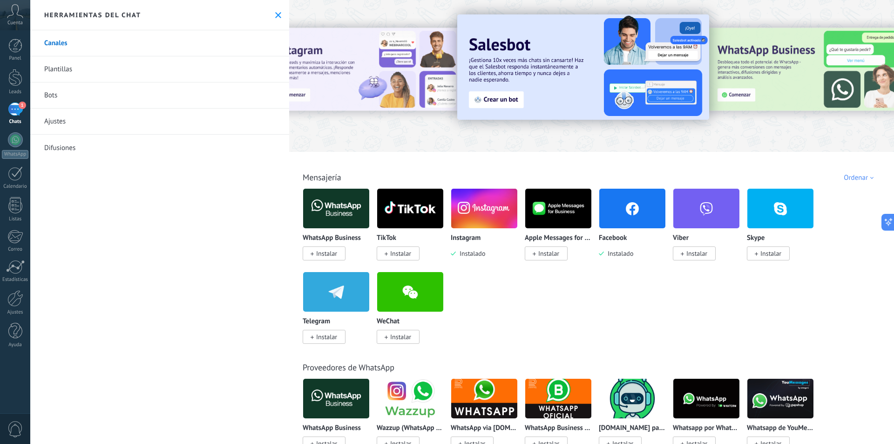
click at [21, 109] on div "1" at bounding box center [15, 108] width 15 height 13
click at [49, 44] on link "Canales" at bounding box center [159, 43] width 259 height 26
click at [22, 47] on div at bounding box center [15, 46] width 14 height 14
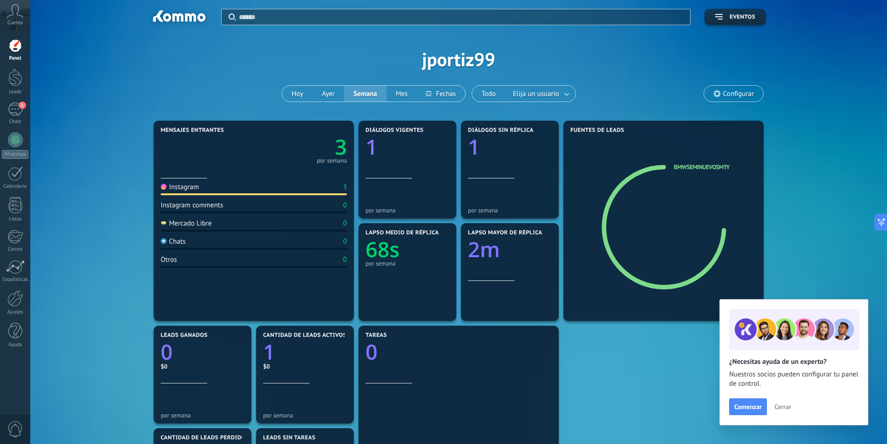
scroll to position [47, 0]
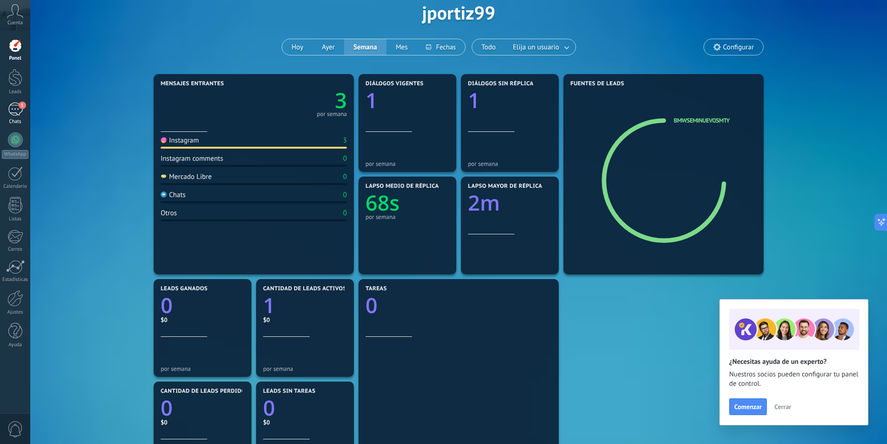
click at [14, 115] on div "1" at bounding box center [15, 108] width 15 height 13
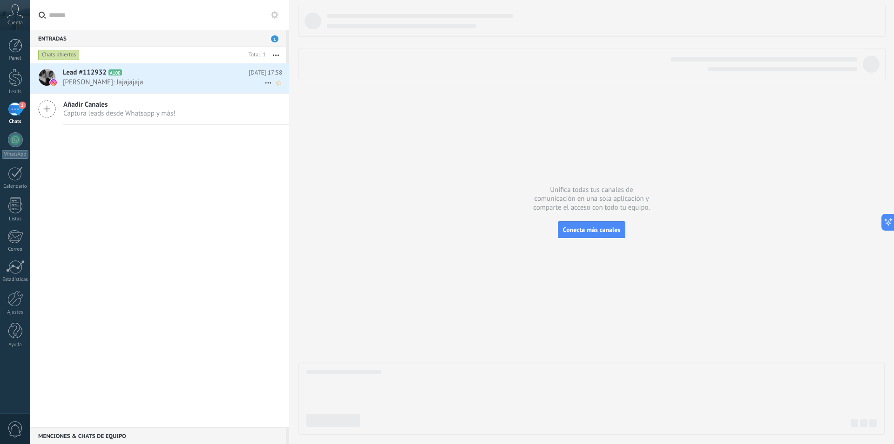
click at [96, 82] on span "[PERSON_NAME]: Jajajajaja" at bounding box center [164, 82] width 202 height 9
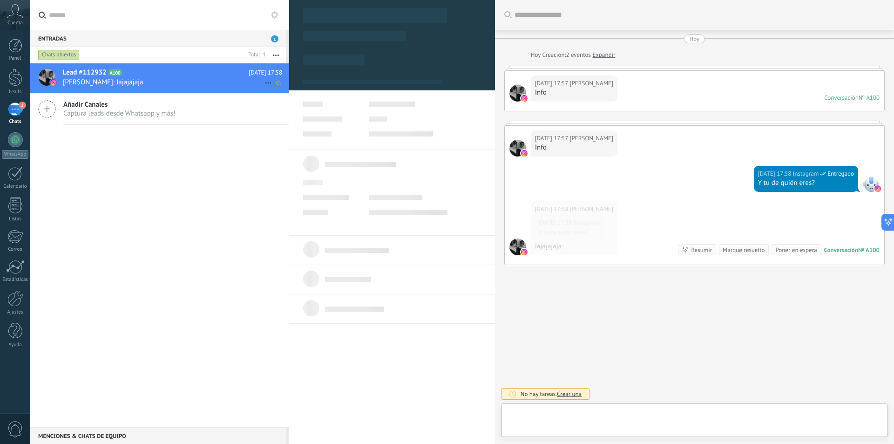
scroll to position [14, 0]
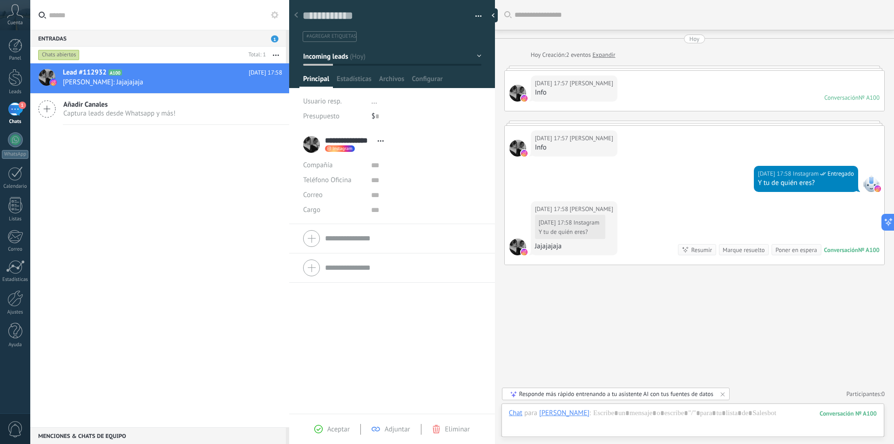
click at [53, 53] on div "Chats abiertos" at bounding box center [58, 54] width 41 height 11
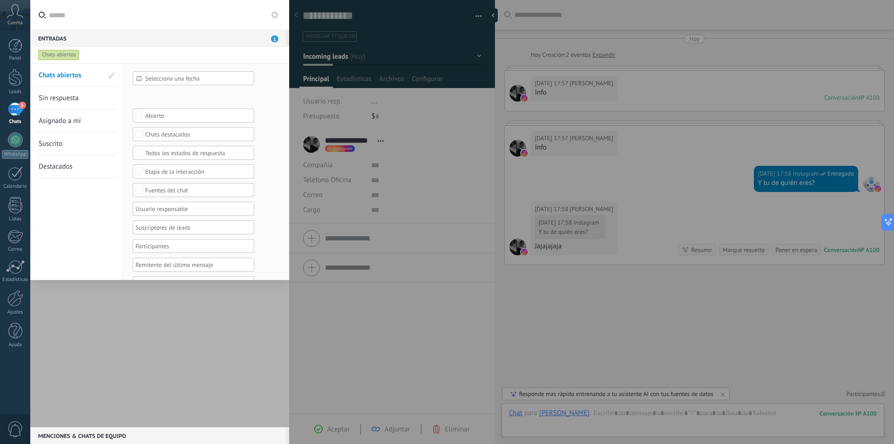
click at [53, 53] on div "Chats abiertos" at bounding box center [58, 54] width 41 height 11
click at [57, 54] on div "Chats abiertos" at bounding box center [58, 54] width 41 height 11
click at [271, 38] on span "1" at bounding box center [274, 38] width 7 height 7
click at [61, 21] on input "text" at bounding box center [165, 15] width 233 height 30
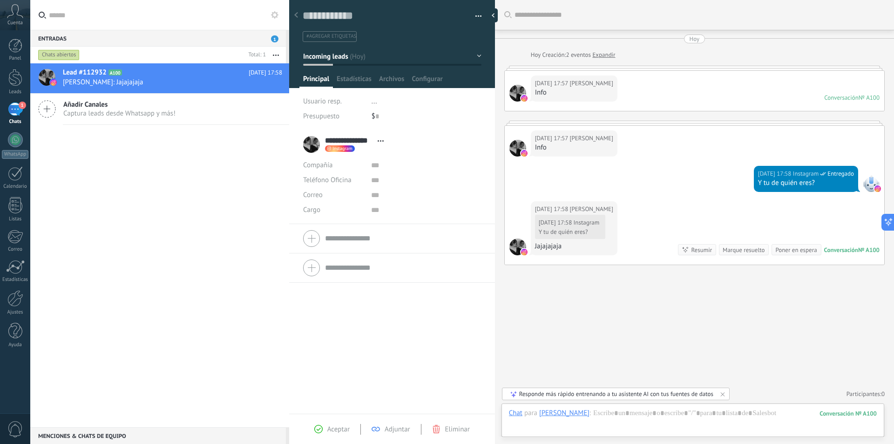
click at [91, 107] on span "Añadir Canales" at bounding box center [119, 104] width 112 height 9
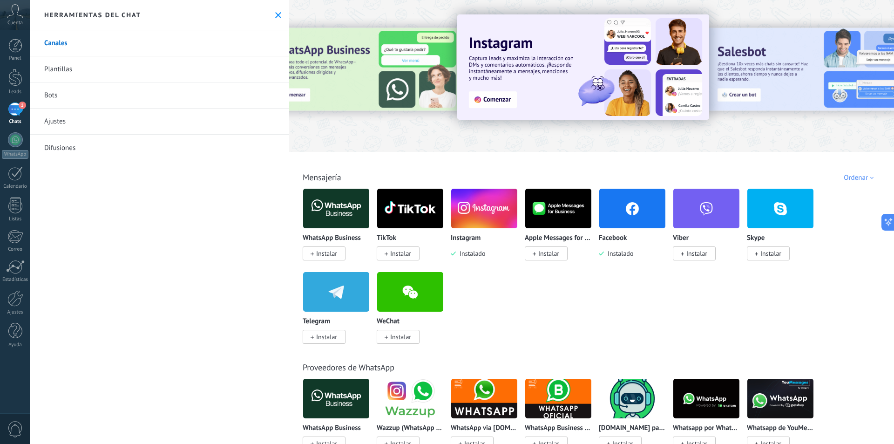
click at [628, 228] on div at bounding box center [632, 208] width 67 height 40
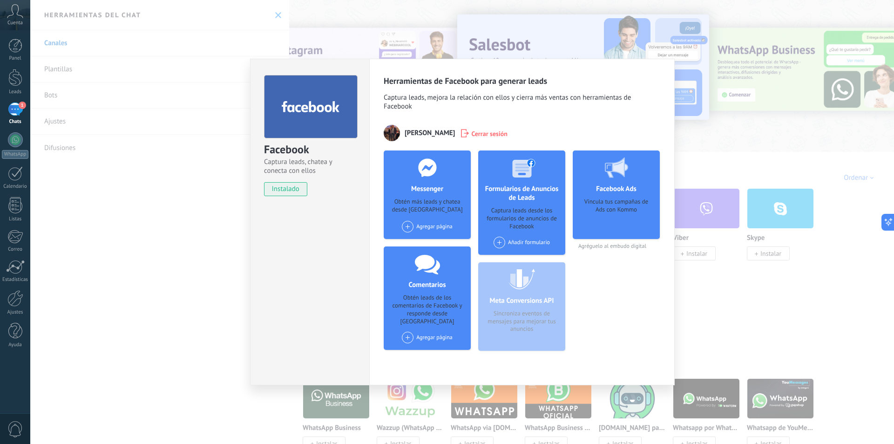
click at [141, 223] on div "Facebook Captura leads, chatea y conecta con ellos instalado Desinstalar Herram…" at bounding box center [461, 222] width 863 height 444
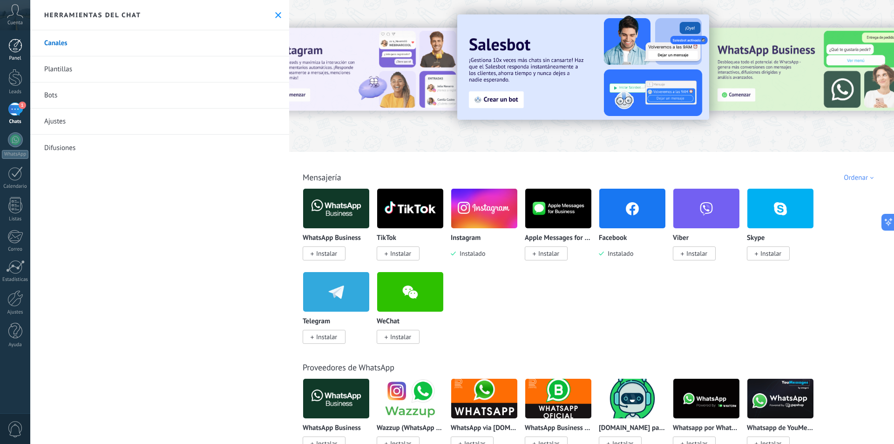
click at [14, 39] on div at bounding box center [15, 46] width 14 height 14
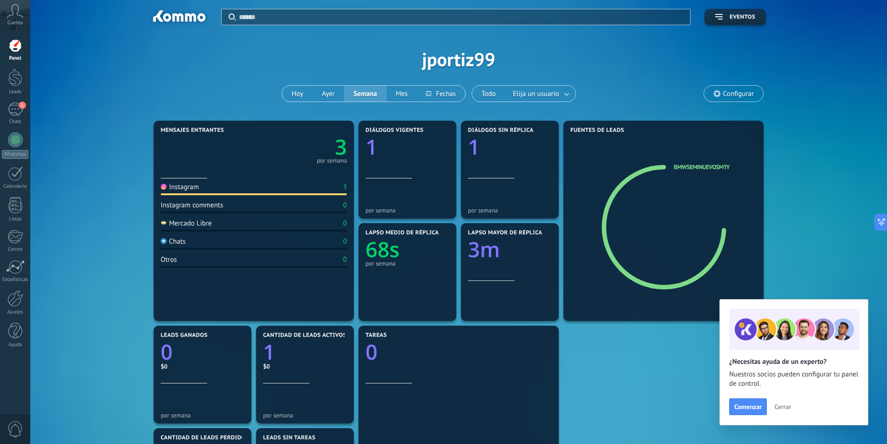
click at [194, 190] on div "Instagram" at bounding box center [180, 186] width 38 height 9
click at [8, 110] on div "1" at bounding box center [15, 108] width 15 height 13
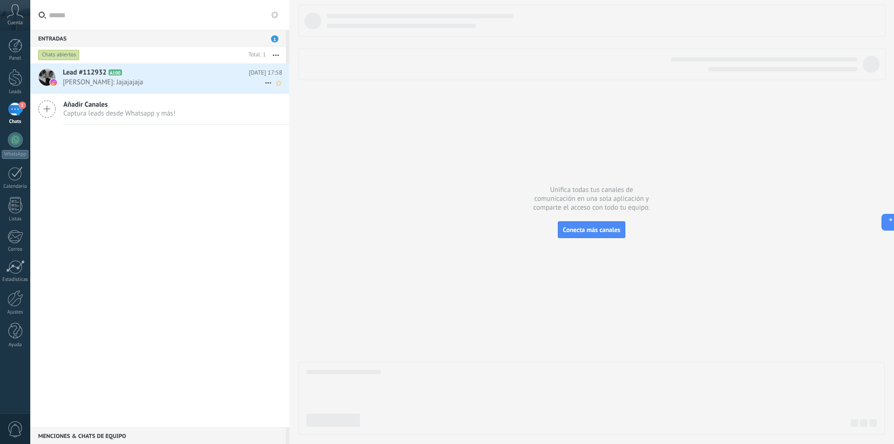
click at [97, 80] on span "[PERSON_NAME]: Jajajajaja" at bounding box center [164, 82] width 202 height 9
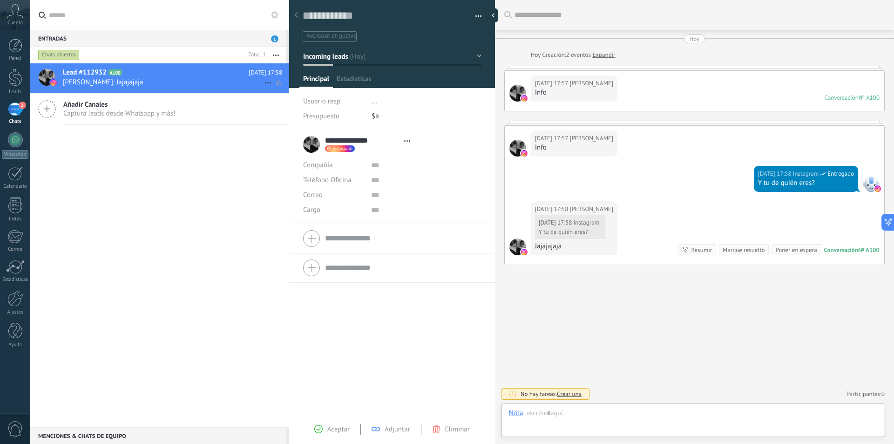
type textarea "**********"
click at [546, 425] on div at bounding box center [693, 422] width 368 height 28
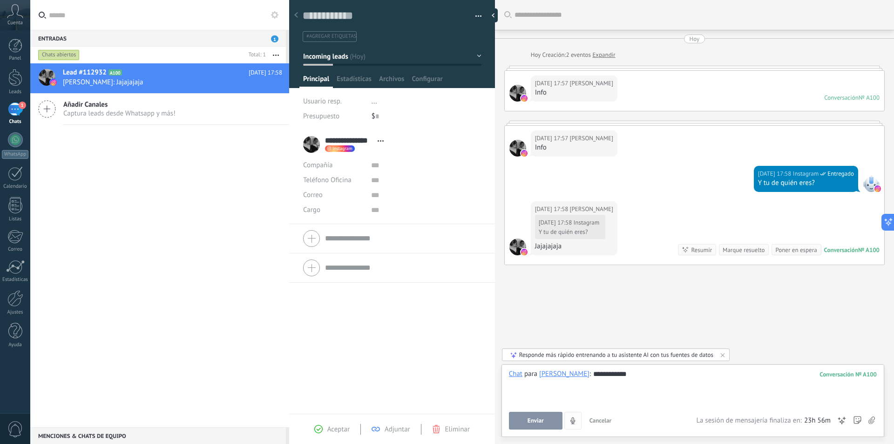
click at [547, 425] on button "Enviar" at bounding box center [536, 420] width 54 height 18
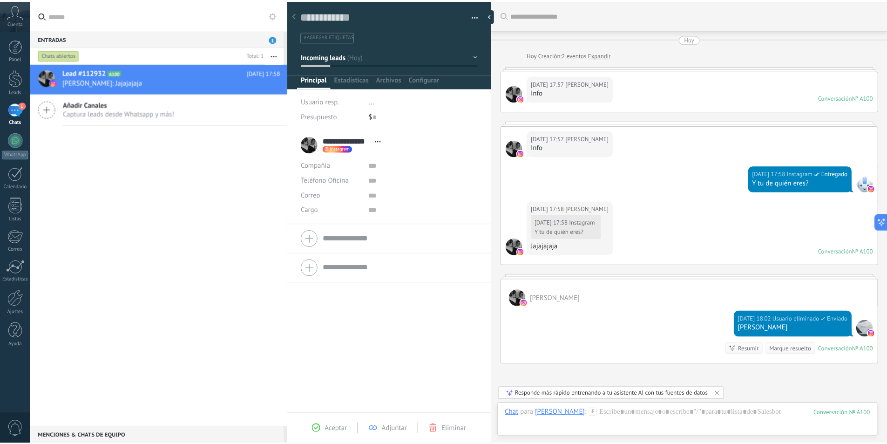
scroll to position [83, 0]
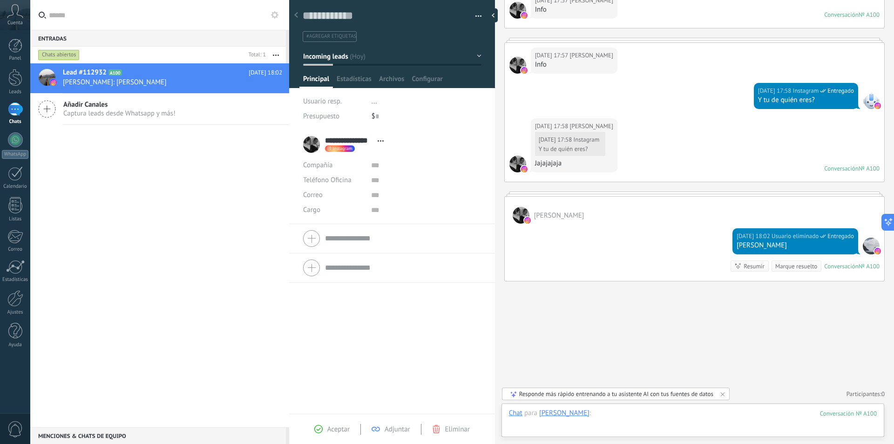
click at [549, 422] on div at bounding box center [693, 422] width 368 height 28
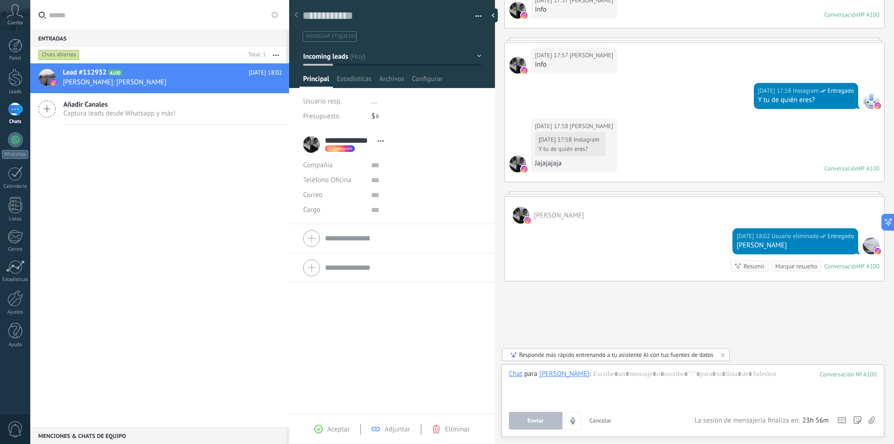
click at [90, 106] on span "Añadir Canales" at bounding box center [119, 104] width 112 height 9
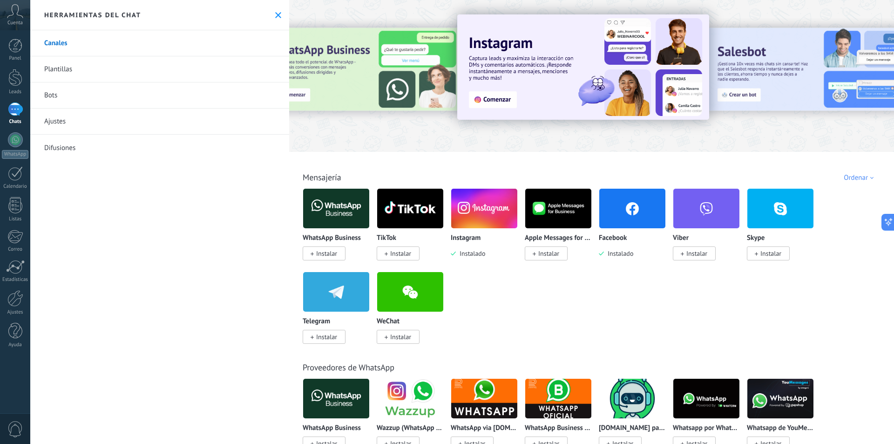
click at [625, 208] on img at bounding box center [632, 208] width 66 height 45
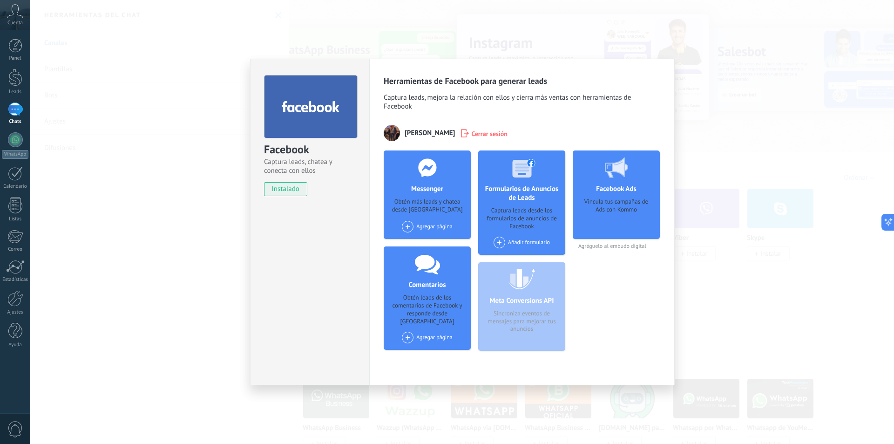
click at [431, 175] on use at bounding box center [427, 167] width 18 height 18
click at [432, 175] on icon at bounding box center [427, 167] width 24 height 19
click at [188, 190] on div "Facebook Captura leads, chatea y conecta con ellos instalado Desinstalar Herram…" at bounding box center [461, 222] width 863 height 444
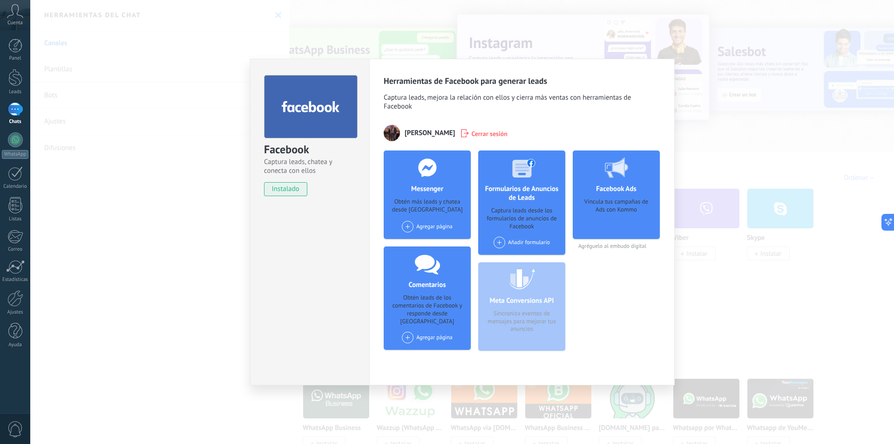
click at [189, 190] on div "Facebook Captura leads, chatea y conecta con ellos instalado Desinstalar Herram…" at bounding box center [461, 222] width 863 height 444
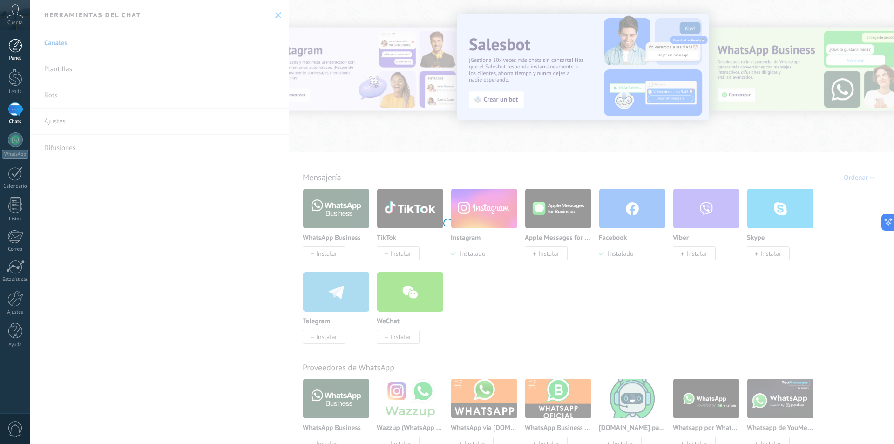
click at [11, 44] on div at bounding box center [15, 46] width 14 height 14
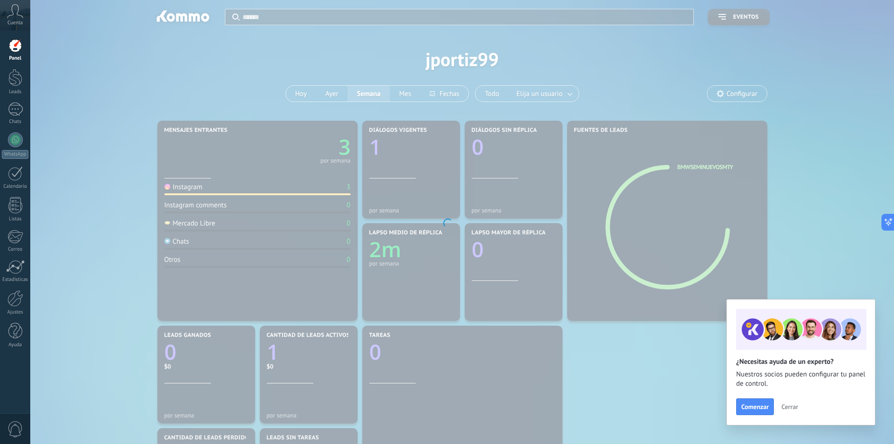
click at [143, 206] on div at bounding box center [447, 222] width 894 height 444
click at [793, 407] on span "Cerrar" at bounding box center [789, 406] width 17 height 7
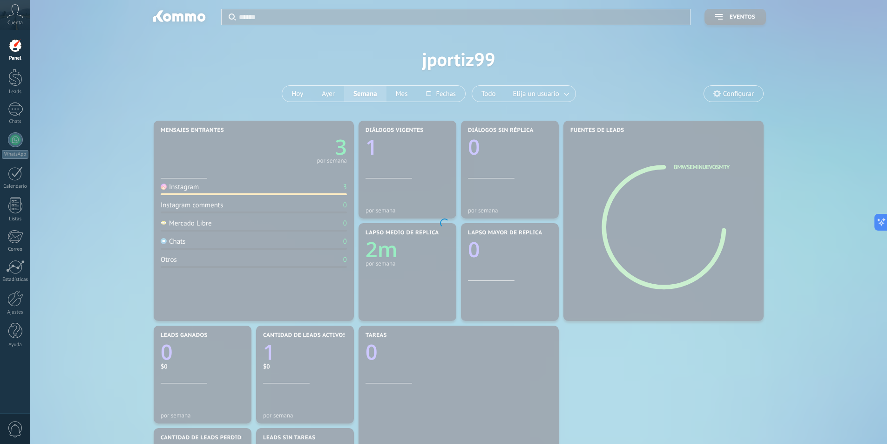
click at [70, 90] on div at bounding box center [443, 222] width 887 height 444
click at [13, 15] on icon at bounding box center [15, 11] width 16 height 14
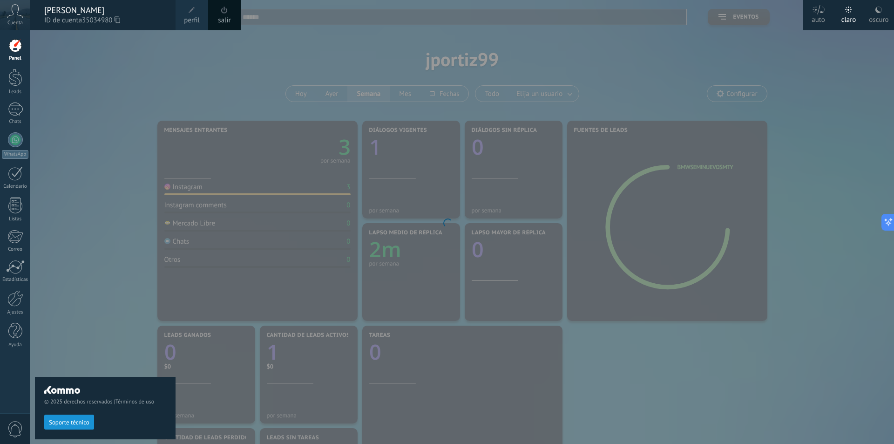
click at [56, 71] on div "© 2025 derechos reservados | Términos de uso Soporte técnico" at bounding box center [105, 236] width 141 height 413
click at [14, 303] on div at bounding box center [15, 298] width 16 height 16
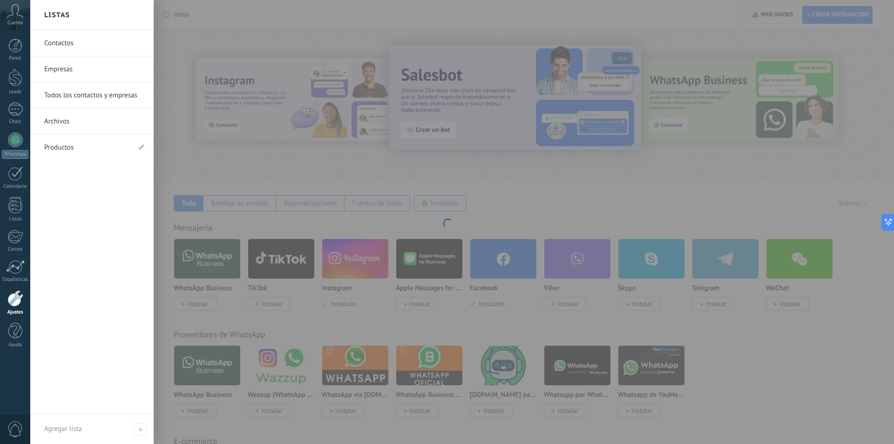
click at [54, 146] on link "Productos" at bounding box center [87, 148] width 86 height 26
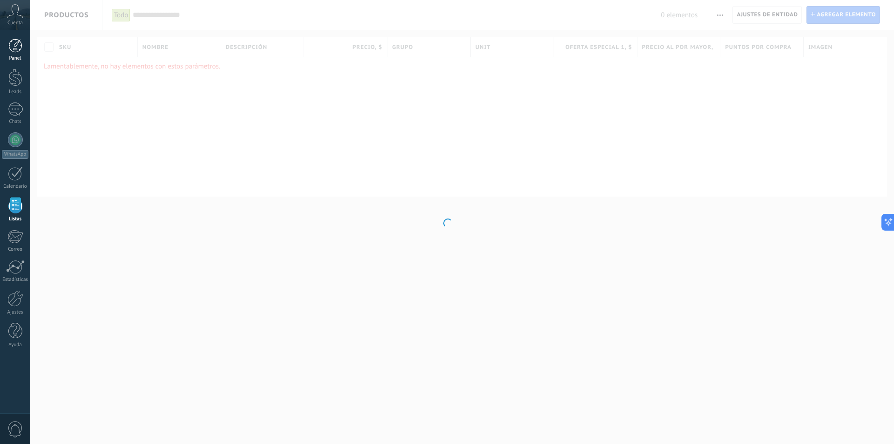
click at [14, 40] on div at bounding box center [15, 46] width 14 height 14
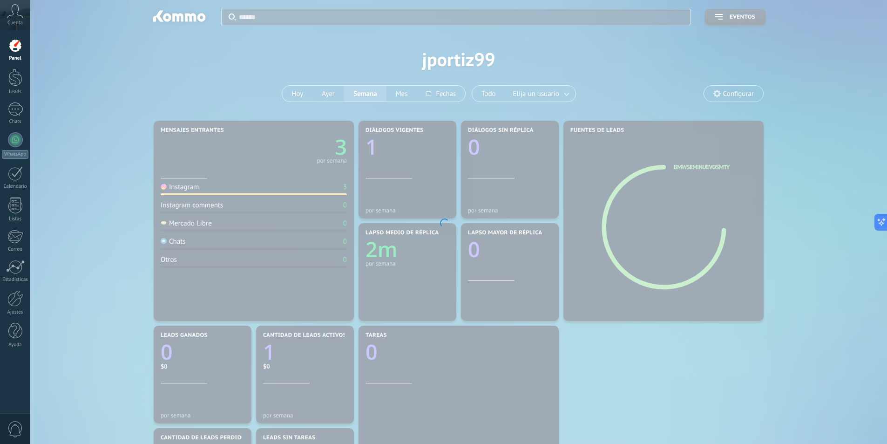
click at [194, 186] on div at bounding box center [443, 222] width 887 height 444
click at [216, 186] on div at bounding box center [443, 222] width 887 height 444
click at [288, 93] on div at bounding box center [443, 222] width 887 height 444
click at [22, 23] on span "Cuenta" at bounding box center [14, 23] width 15 height 6
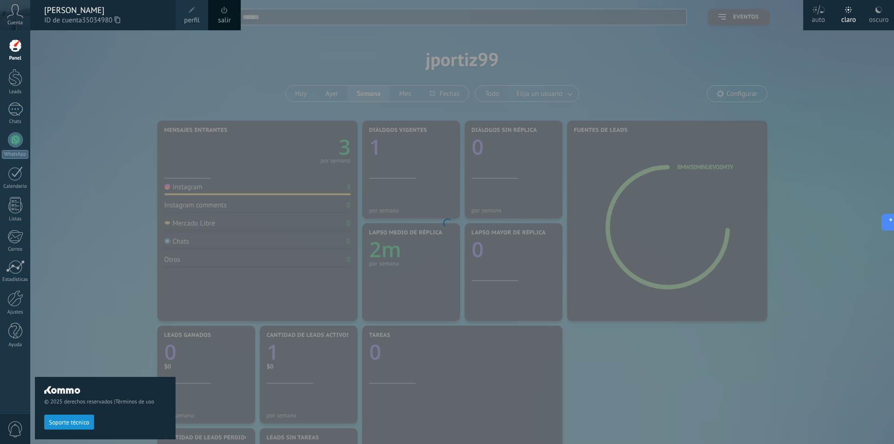
click at [818, 13] on icon at bounding box center [818, 9] width 13 height 9
click at [144, 100] on div "© 2025 derechos reservados | Términos de uso Soporte técnico" at bounding box center [105, 236] width 141 height 413
click at [847, 18] on div "claro" at bounding box center [848, 18] width 15 height 24
click at [18, 83] on div at bounding box center [15, 77] width 14 height 17
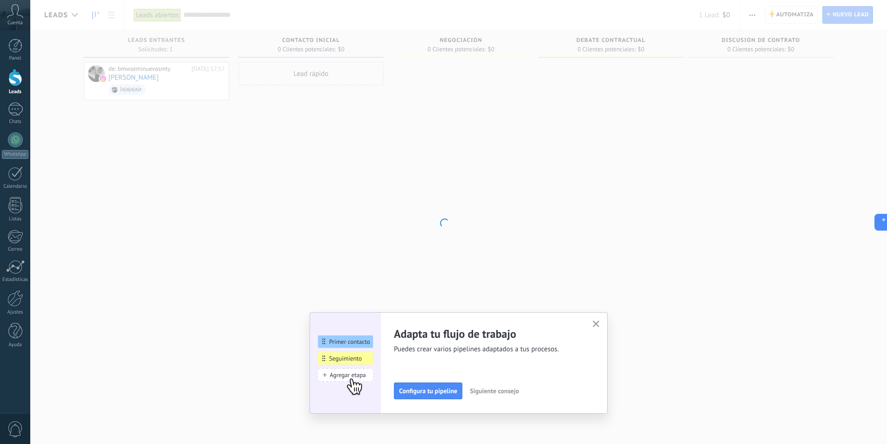
click at [600, 323] on icon "button" at bounding box center [596, 323] width 7 height 7
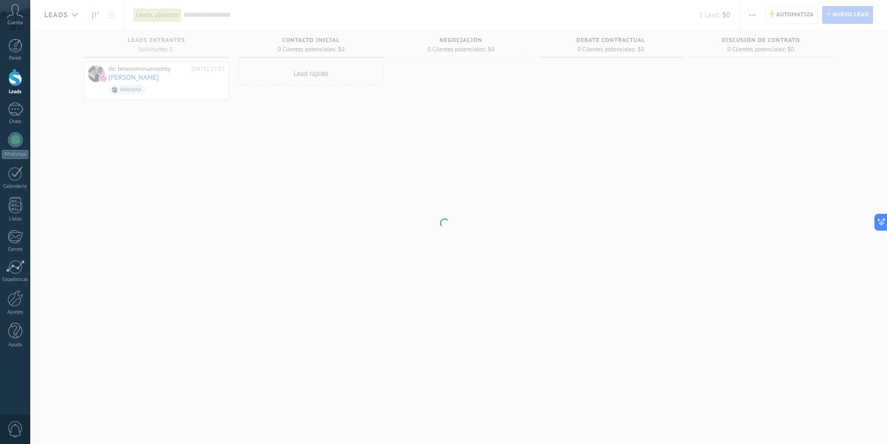
click at [781, 13] on div at bounding box center [443, 222] width 887 height 444
click at [10, 44] on div at bounding box center [15, 46] width 14 height 14
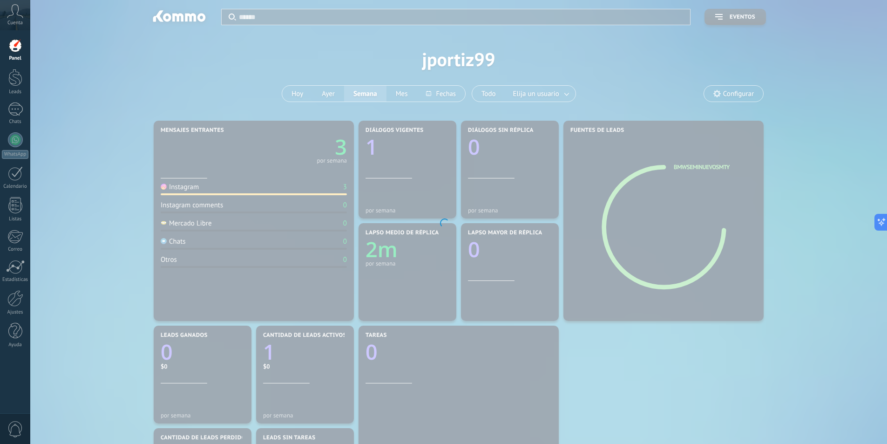
click at [870, 20] on div at bounding box center [443, 222] width 887 height 444
click at [13, 18] on div "Cuenta" at bounding box center [15, 15] width 30 height 30
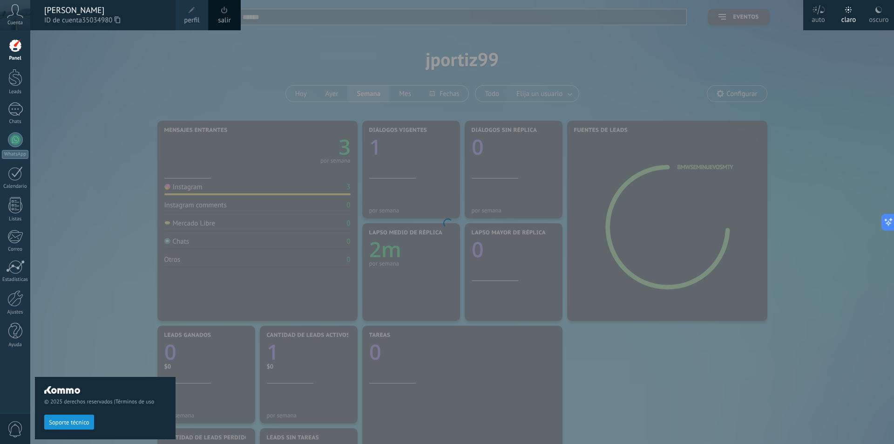
click at [811, 15] on div "auto" at bounding box center [817, 18] width 13 height 24
click at [794, 77] on div at bounding box center [477, 222] width 894 height 444
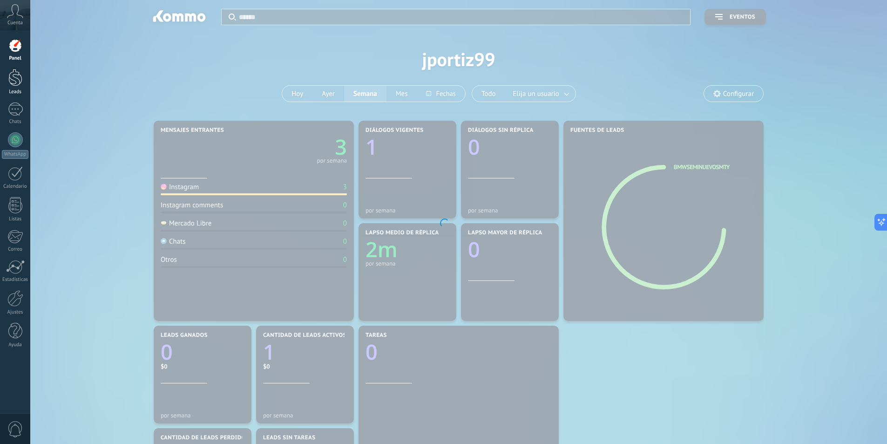
click at [12, 72] on div at bounding box center [15, 77] width 14 height 17
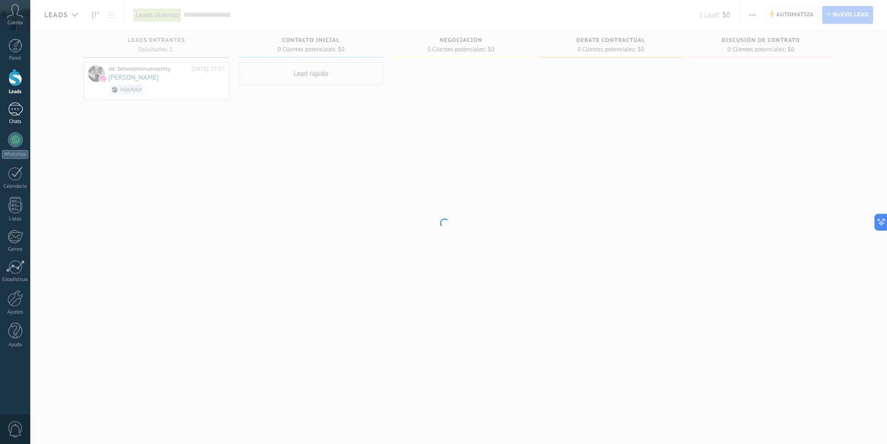
click at [18, 112] on div "1" at bounding box center [15, 108] width 15 height 13
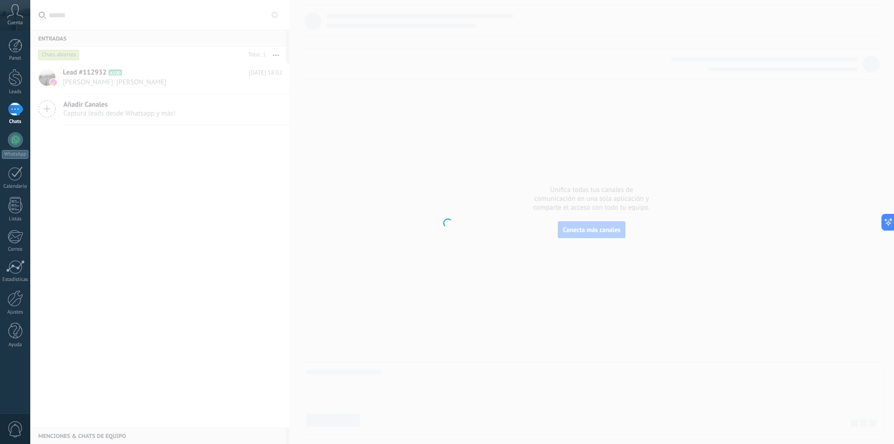
click at [49, 108] on div at bounding box center [447, 222] width 894 height 444
click at [199, 177] on div at bounding box center [447, 222] width 894 height 444
click at [44, 106] on div at bounding box center [447, 222] width 894 height 444
click at [11, 24] on span "Cuenta" at bounding box center [14, 23] width 15 height 6
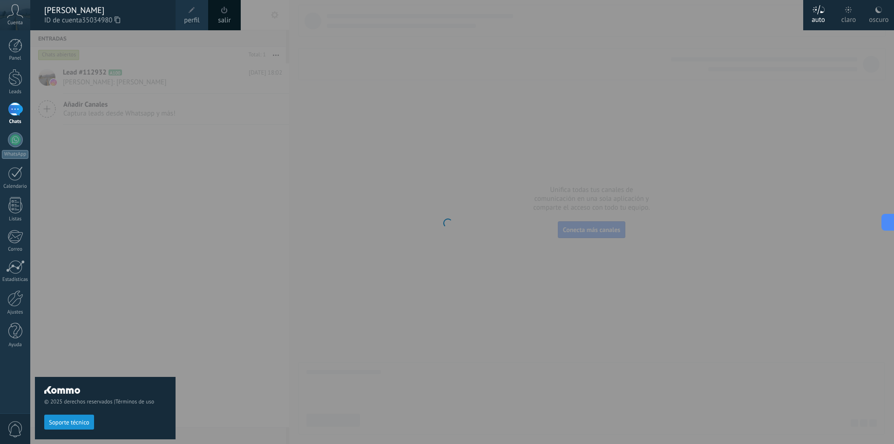
click at [197, 15] on span "perfil" at bounding box center [191, 20] width 15 height 10
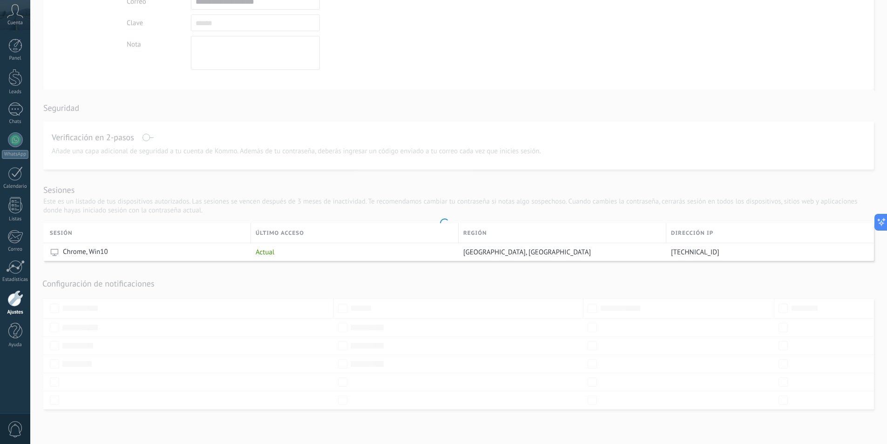
scroll to position [135, 0]
click at [7, 330] on link "Ayuda" at bounding box center [15, 335] width 30 height 25
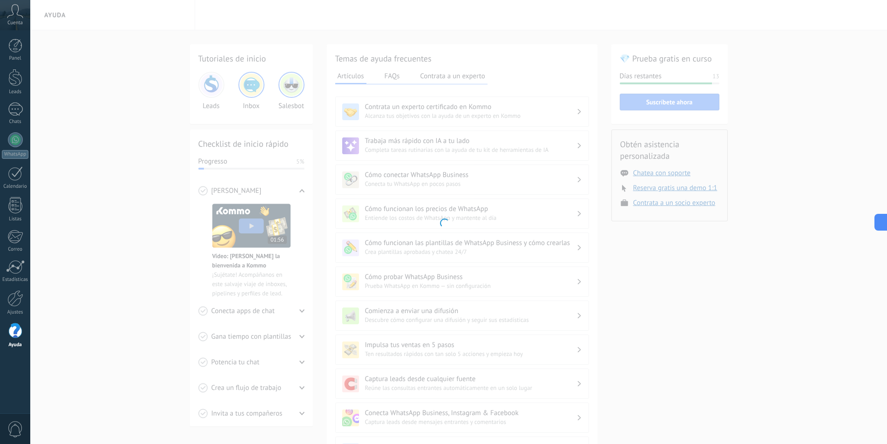
click at [688, 203] on div at bounding box center [443, 222] width 887 height 444
click at [670, 202] on div at bounding box center [443, 222] width 887 height 444
click at [16, 290] on div at bounding box center [15, 298] width 16 height 16
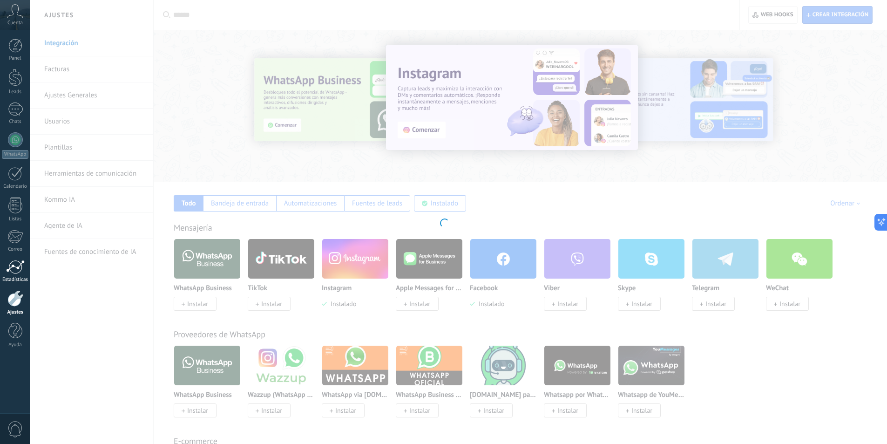
click at [18, 269] on div at bounding box center [15, 267] width 19 height 14
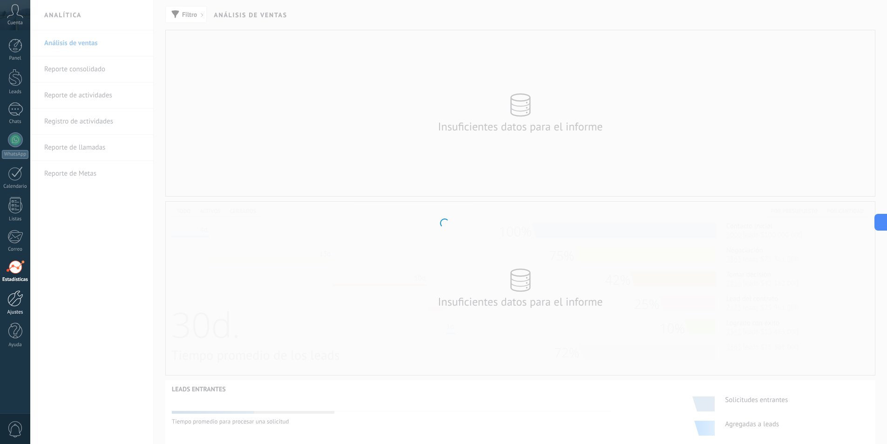
click at [17, 304] on div at bounding box center [15, 298] width 16 height 16
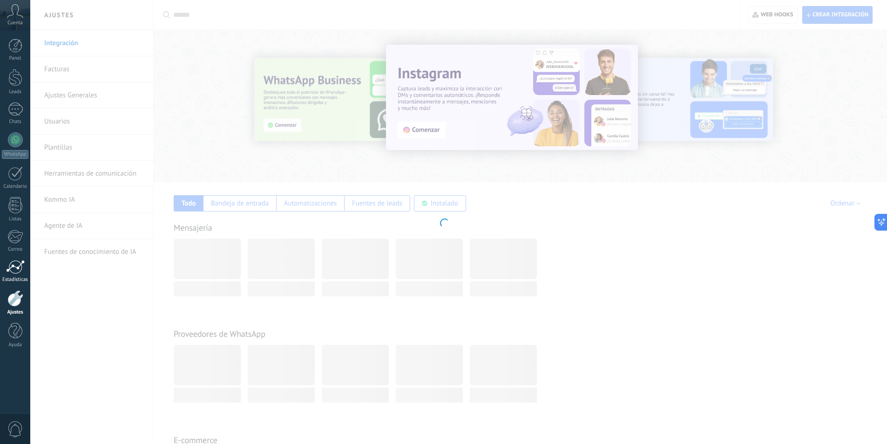
click at [16, 269] on div at bounding box center [15, 267] width 19 height 14
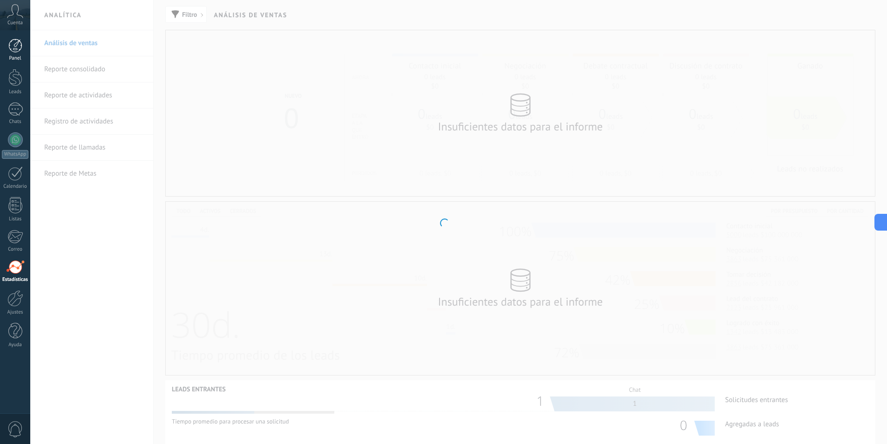
click at [20, 46] on div at bounding box center [15, 46] width 14 height 14
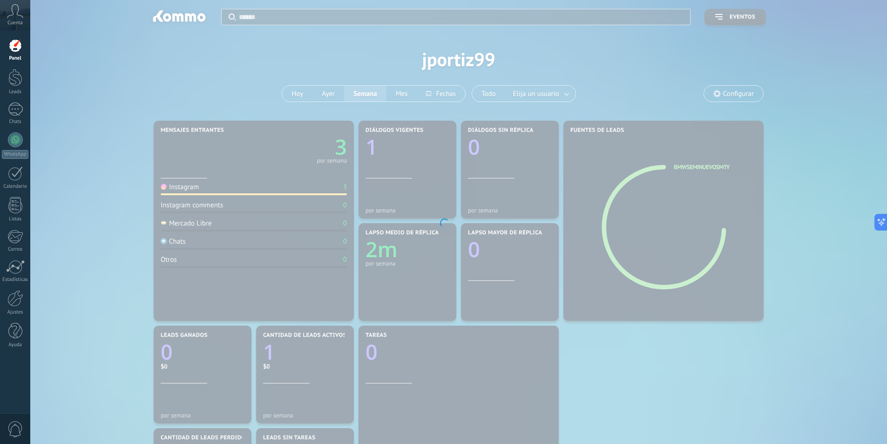
click at [17, 21] on span "Cuenta" at bounding box center [14, 23] width 15 height 6
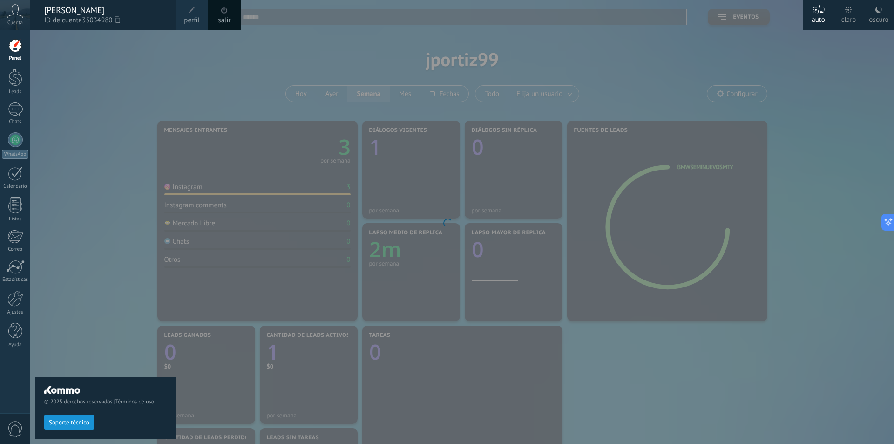
click at [8, 44] on div at bounding box center [15, 46] width 14 height 14
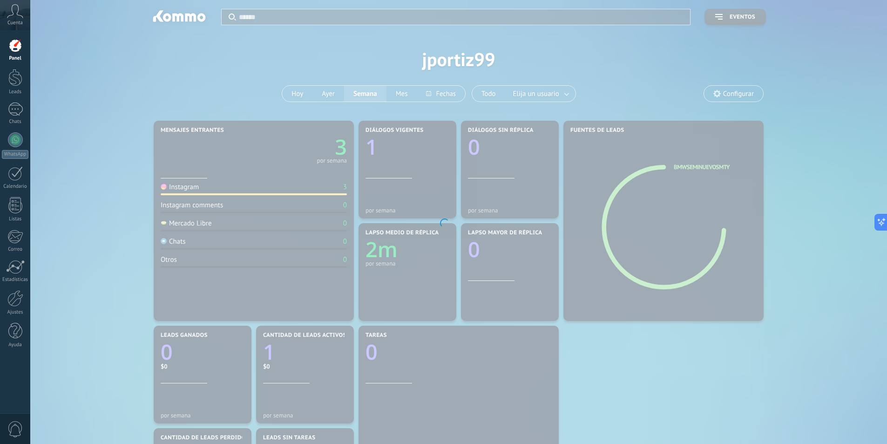
click at [708, 93] on div at bounding box center [443, 222] width 887 height 444
click at [728, 93] on div at bounding box center [443, 222] width 887 height 444
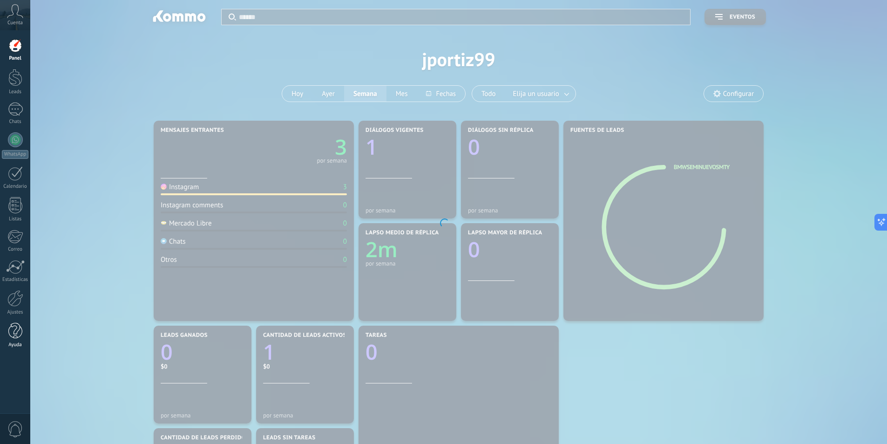
click at [18, 330] on div at bounding box center [15, 331] width 14 height 16
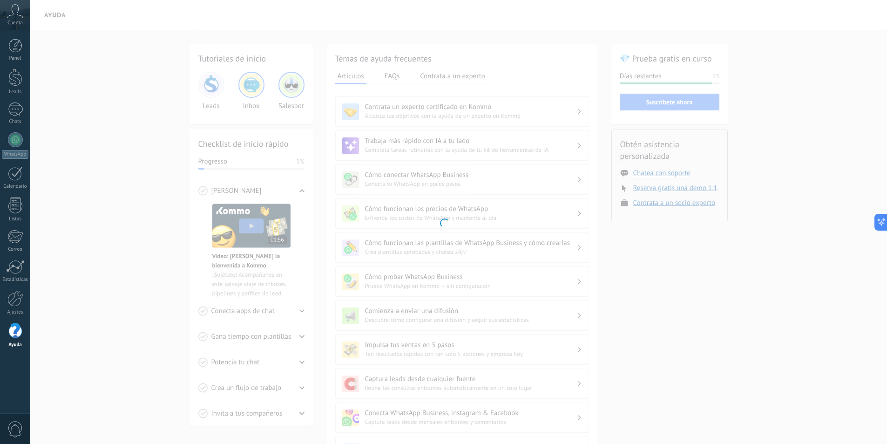
click at [127, 120] on div at bounding box center [443, 222] width 887 height 444
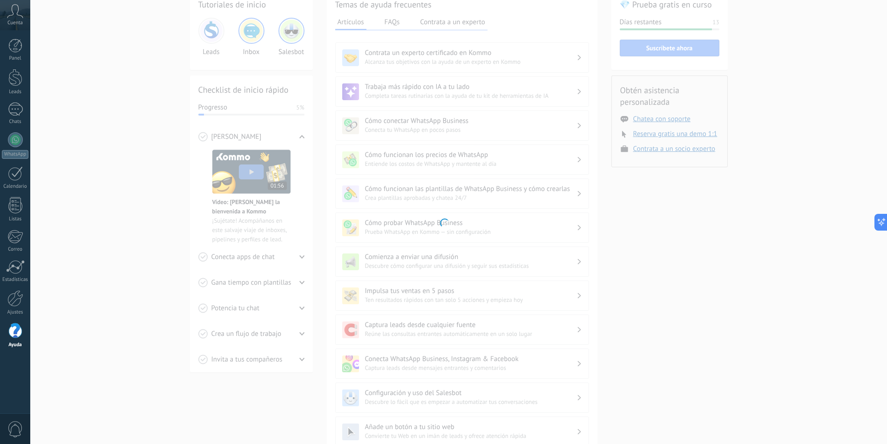
scroll to position [93, 0]
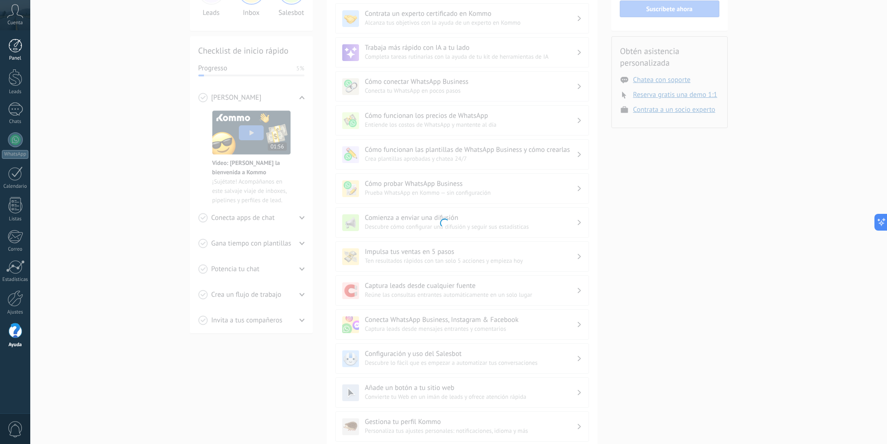
click at [19, 48] on div at bounding box center [15, 46] width 14 height 14
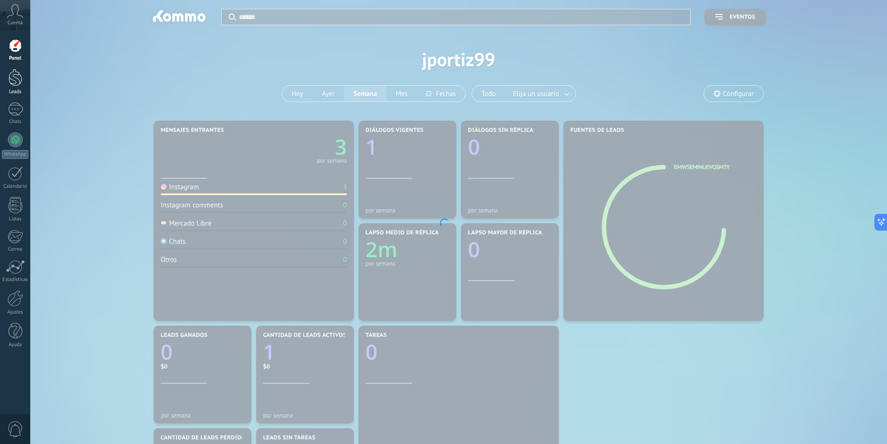
click at [13, 84] on div at bounding box center [15, 77] width 14 height 17
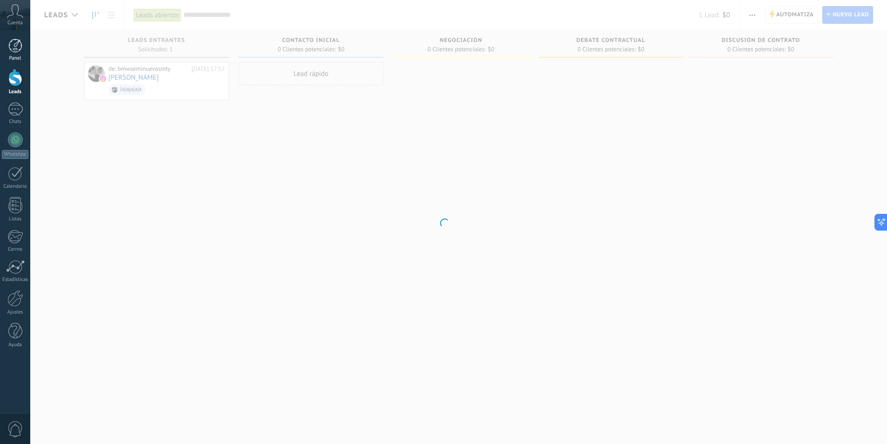
click at [17, 44] on div at bounding box center [15, 46] width 14 height 14
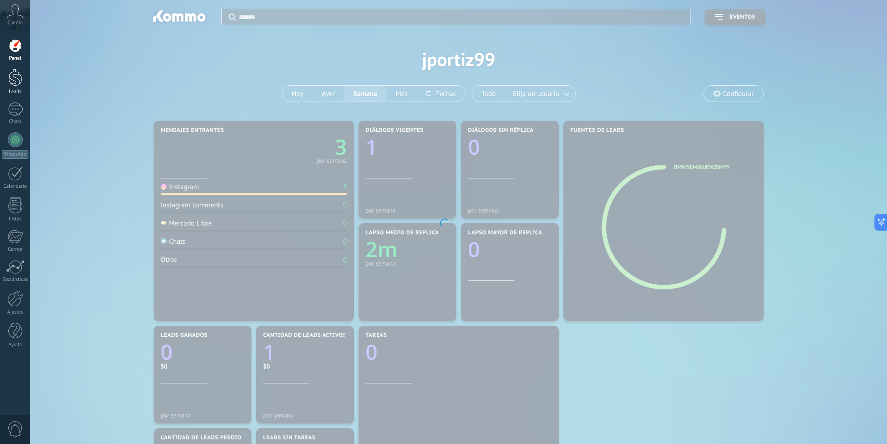
click at [20, 75] on div at bounding box center [15, 77] width 14 height 17
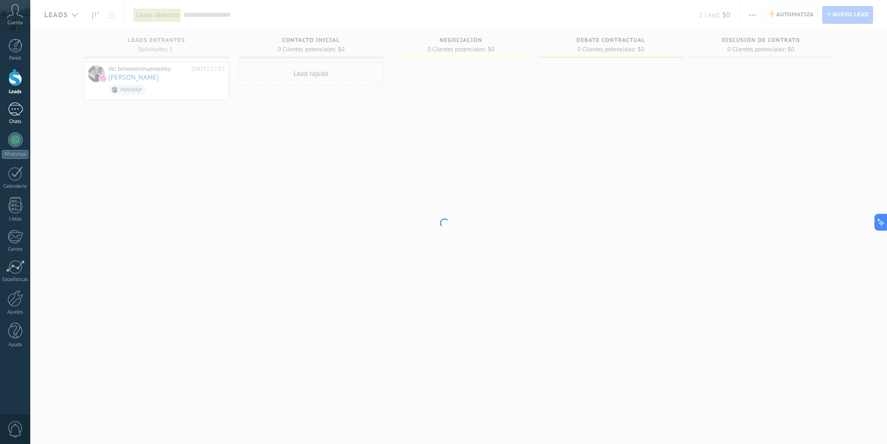
click at [10, 109] on div "1" at bounding box center [15, 108] width 15 height 13
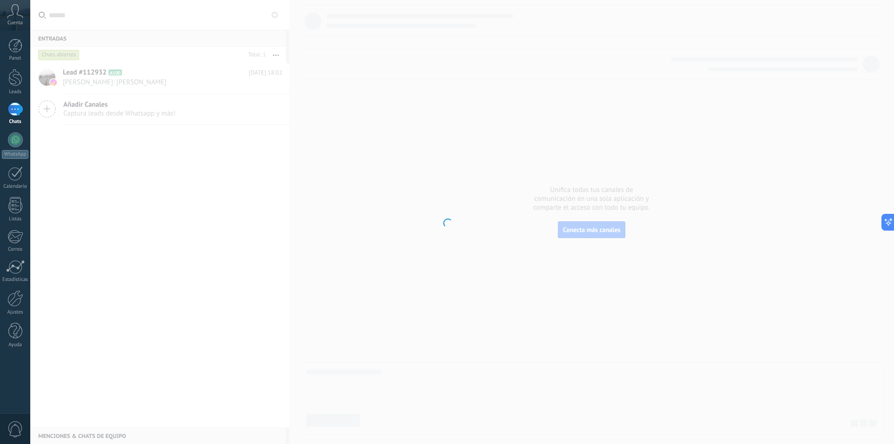
click at [80, 80] on div at bounding box center [447, 222] width 894 height 444
click at [19, 297] on div at bounding box center [15, 298] width 16 height 16
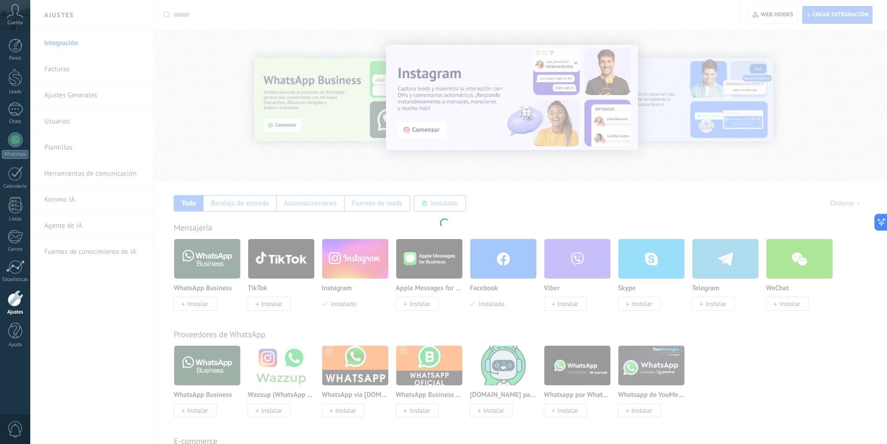
click at [62, 70] on div at bounding box center [443, 222] width 887 height 444
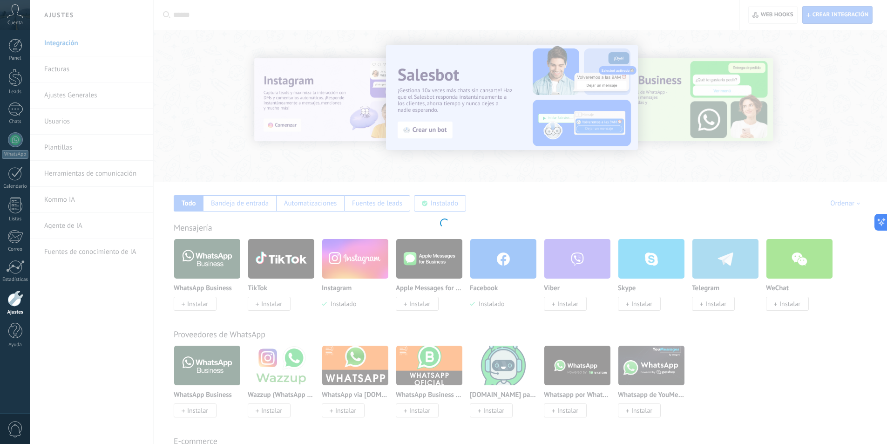
click at [838, 10] on div at bounding box center [443, 222] width 887 height 444
click at [15, 334] on div at bounding box center [15, 331] width 14 height 16
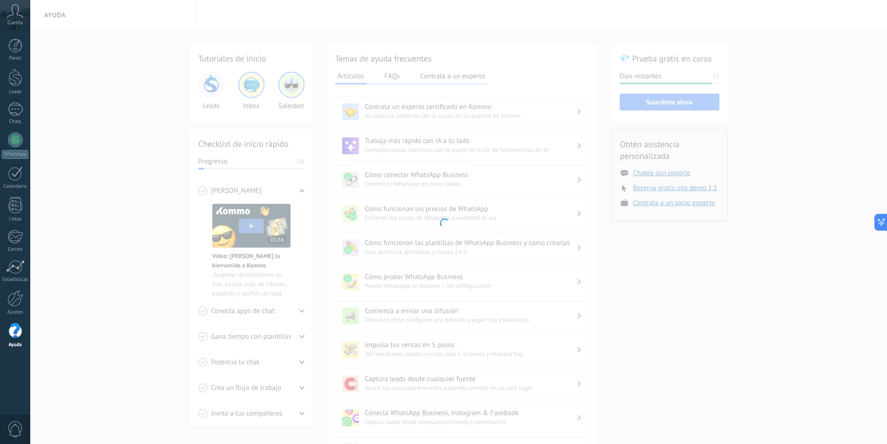
click at [460, 183] on div at bounding box center [443, 222] width 887 height 444
click at [664, 175] on div at bounding box center [443, 222] width 887 height 444
